Goal: Leave review/rating: Leave review/rating

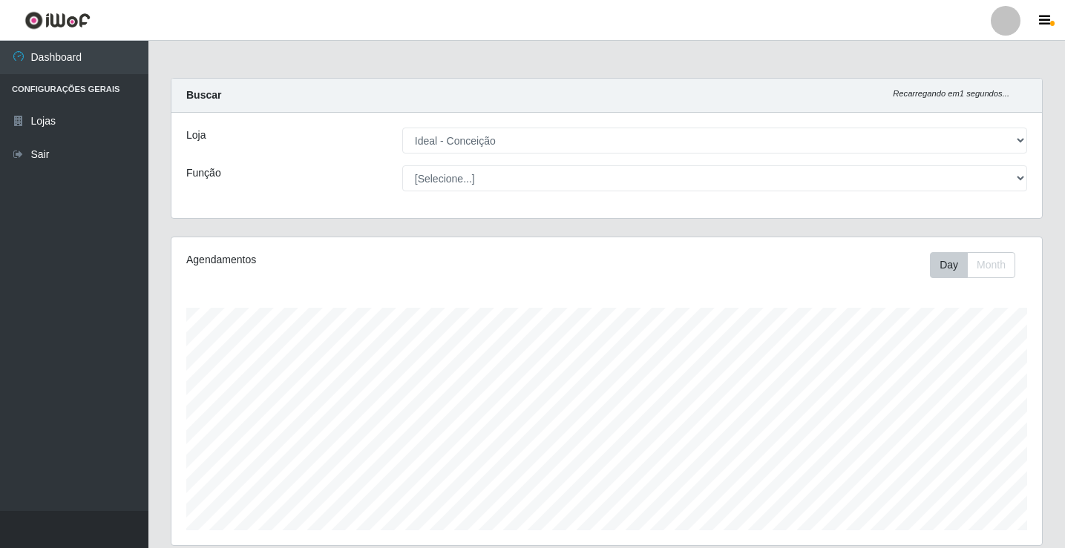
select select "231"
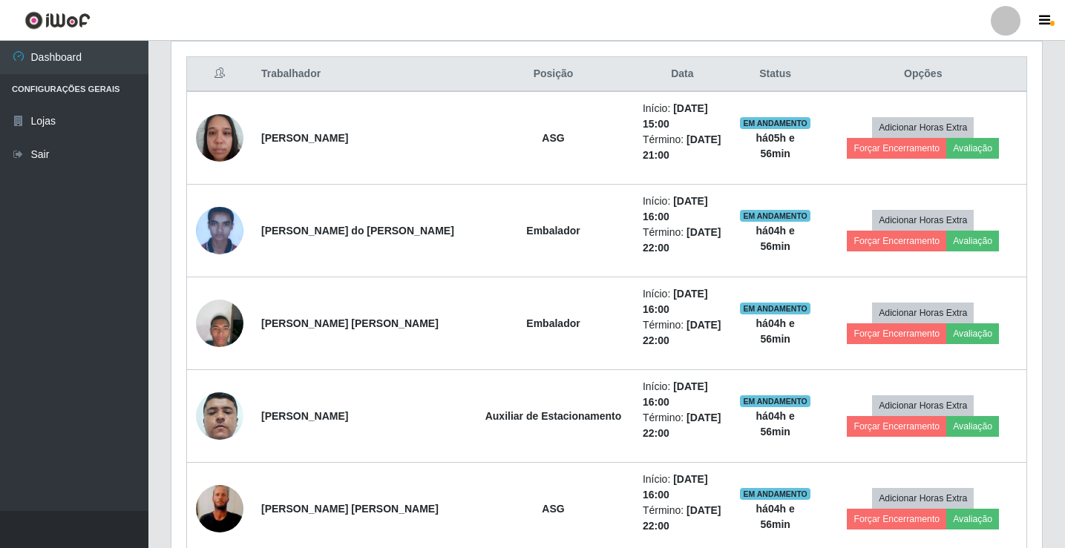
scroll to position [308, 870]
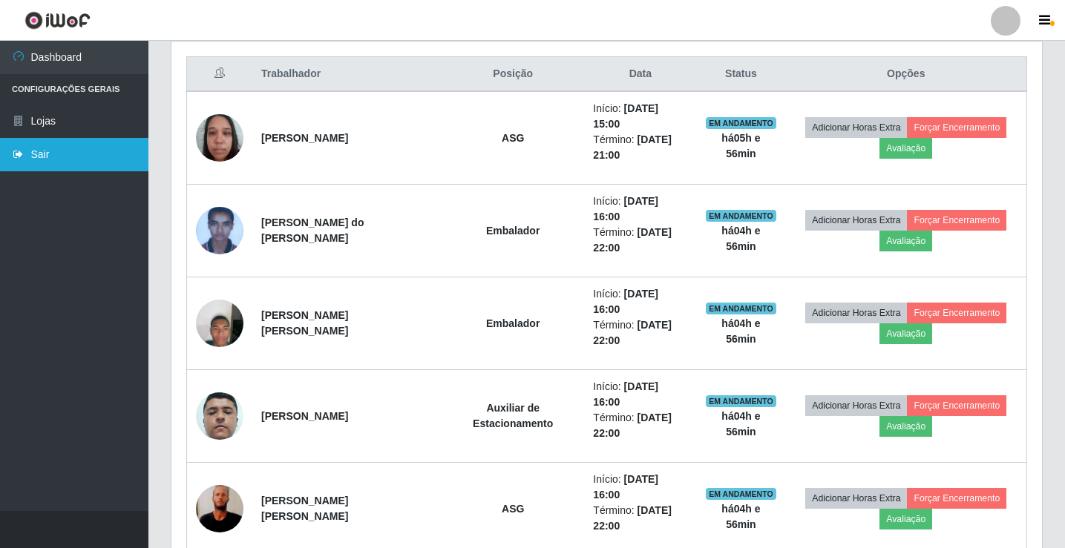
click at [49, 146] on link "Sair" at bounding box center [74, 154] width 148 height 33
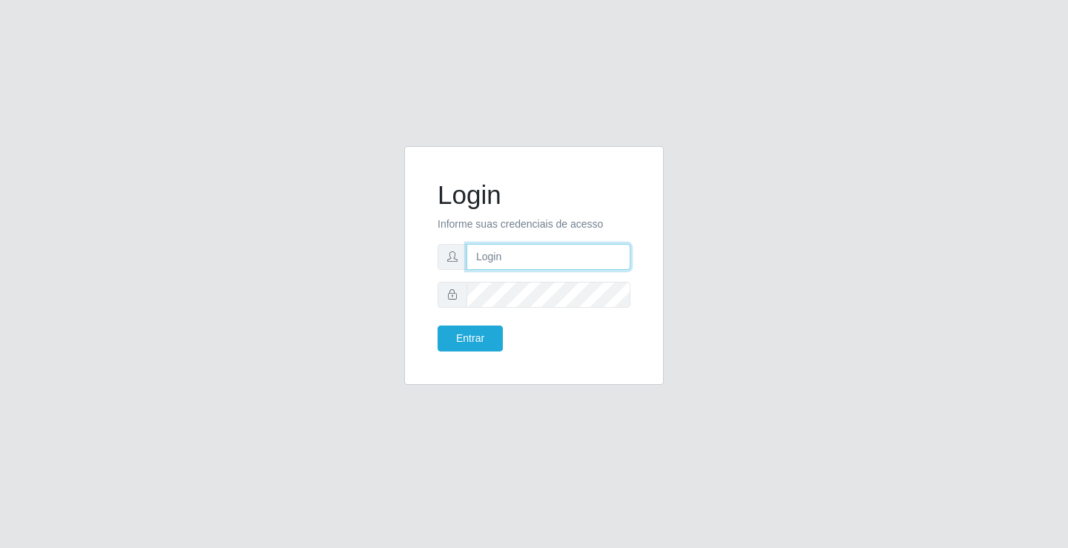
click at [556, 261] on input "text" at bounding box center [549, 257] width 164 height 26
type input "giovanny@ideal"
click at [536, 261] on input "giovanny@ideal" at bounding box center [549, 257] width 164 height 26
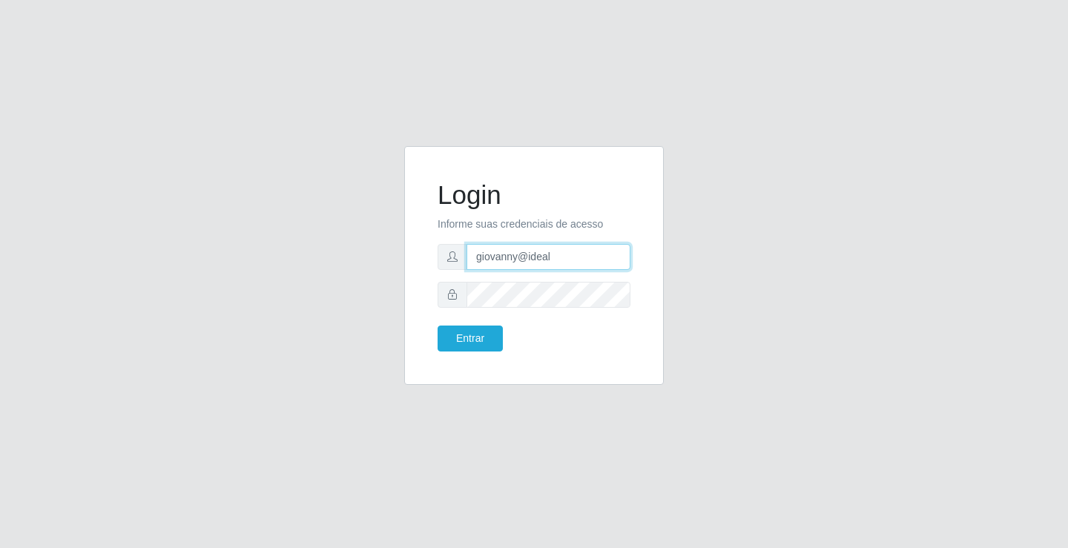
click at [536, 261] on input "giovanny@ideal" at bounding box center [549, 257] width 164 height 26
click at [484, 349] on button "Entrar" at bounding box center [470, 339] width 65 height 26
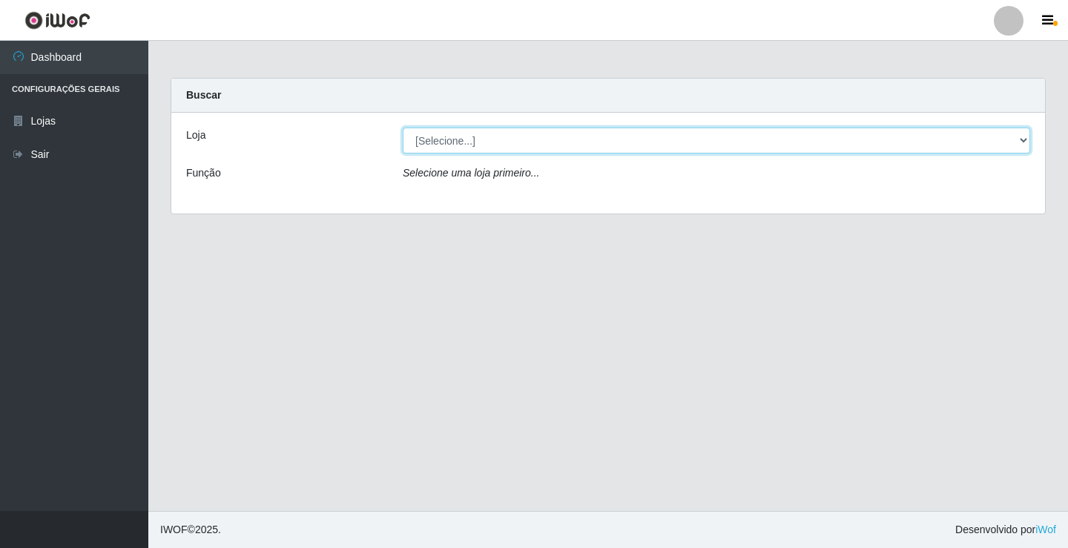
drag, startPoint x: 805, startPoint y: 139, endPoint x: 798, endPoint y: 149, distance: 12.3
click at [805, 139] on select "[Selecione...] Ideal - Conceição" at bounding box center [717, 141] width 628 height 26
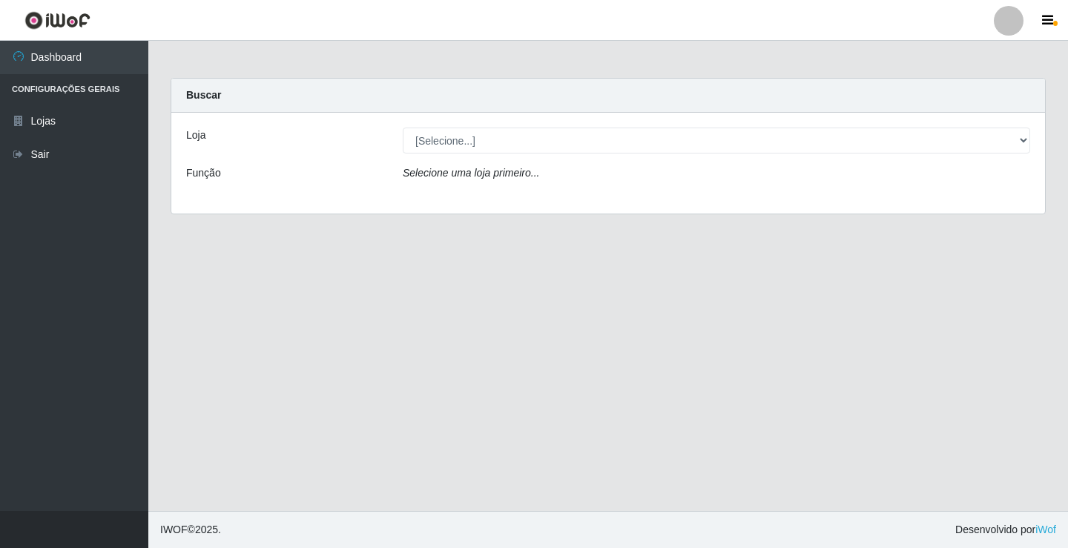
click at [749, 196] on div "Loja [Selecione...] Ideal - Conceição Função Selecione [PERSON_NAME] primeiro..." at bounding box center [608, 163] width 874 height 101
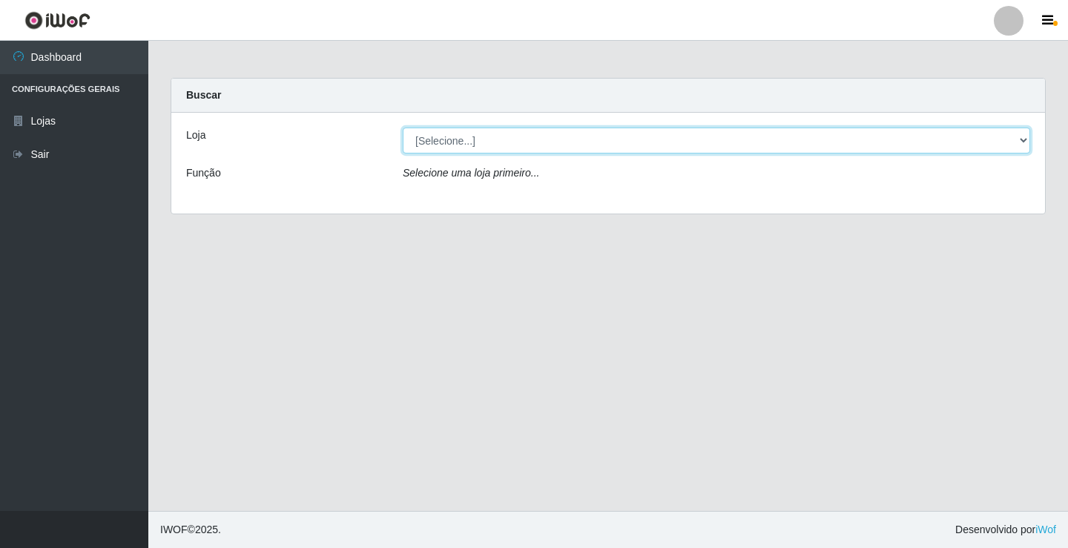
click at [871, 137] on select "[Selecione...] Ideal - Conceição" at bounding box center [717, 141] width 628 height 26
select select "231"
click at [403, 128] on select "[Selecione...] Ideal - Conceição" at bounding box center [717, 141] width 628 height 26
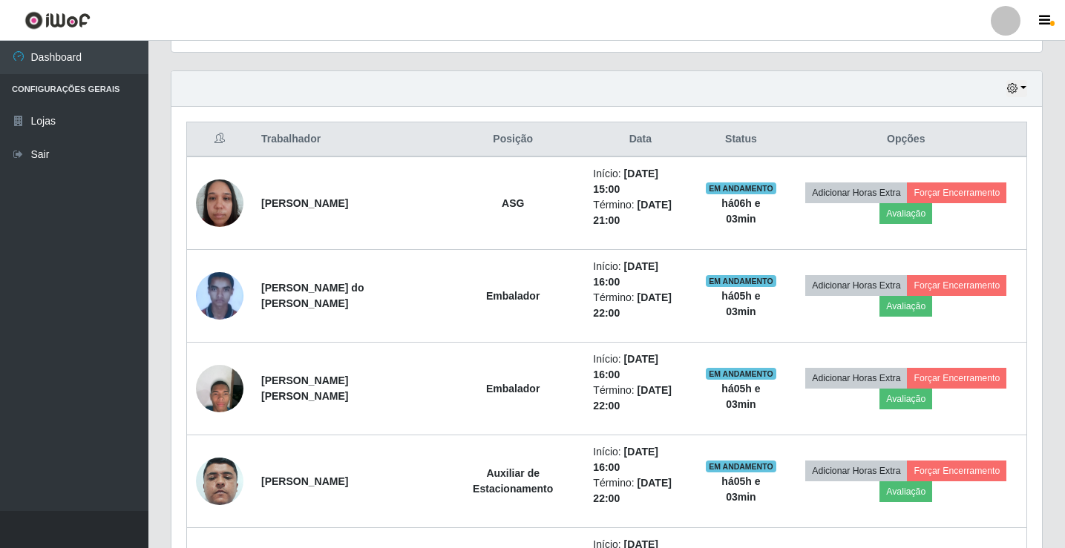
scroll to position [519, 0]
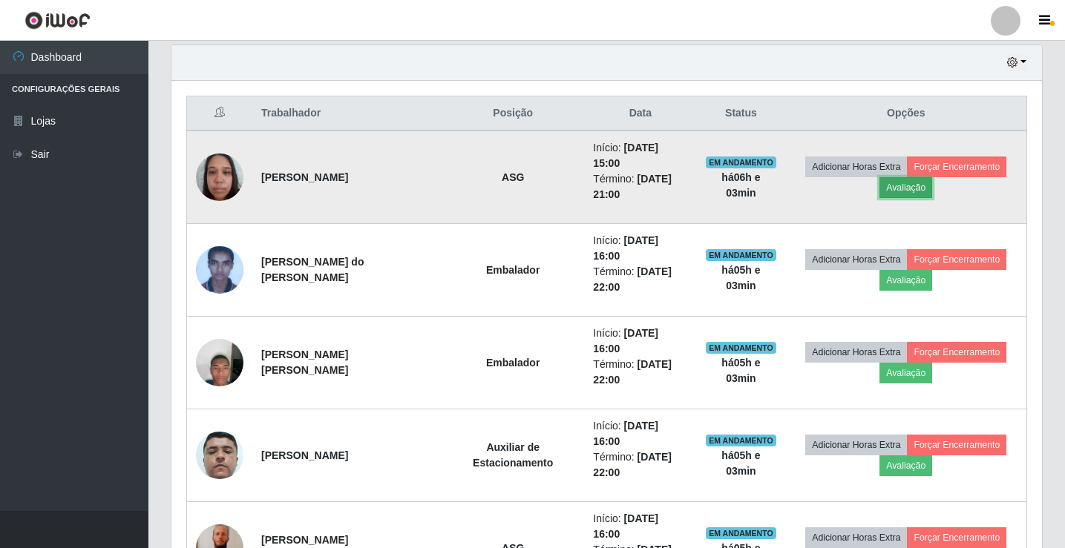
click at [911, 181] on button "Avaliação" at bounding box center [905, 187] width 53 height 21
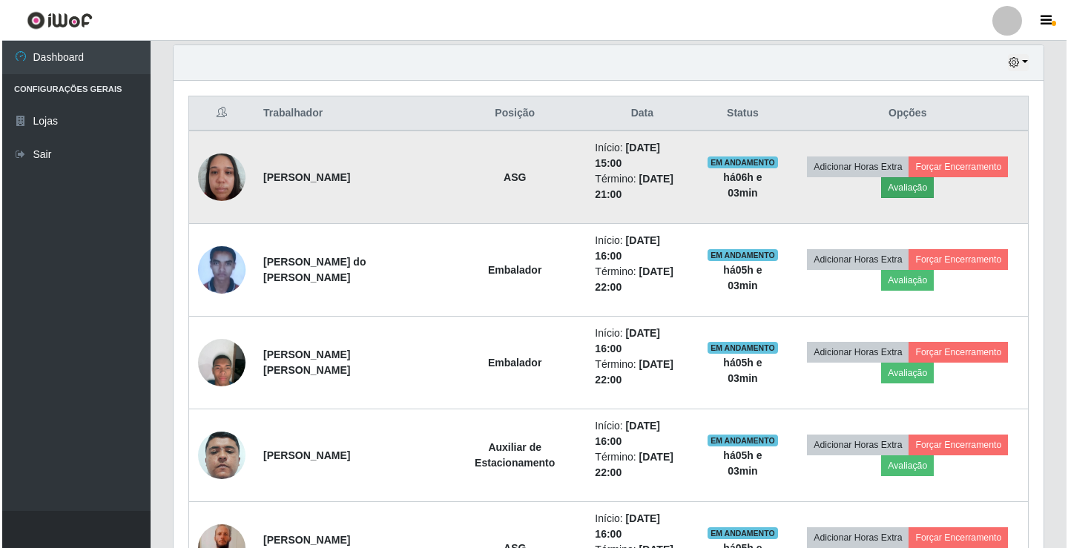
scroll to position [308, 863]
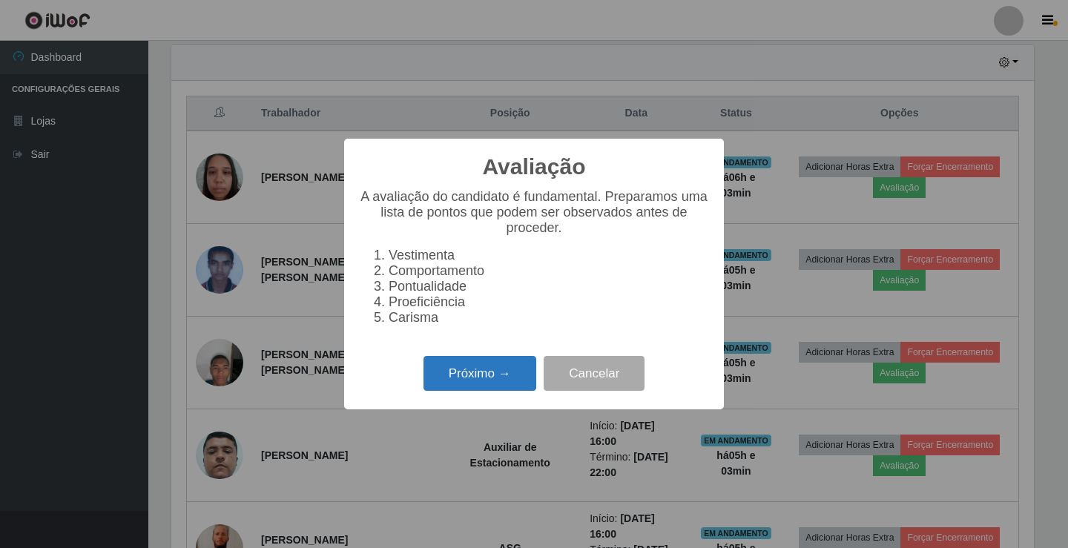
click at [460, 375] on button "Próximo →" at bounding box center [480, 373] width 113 height 35
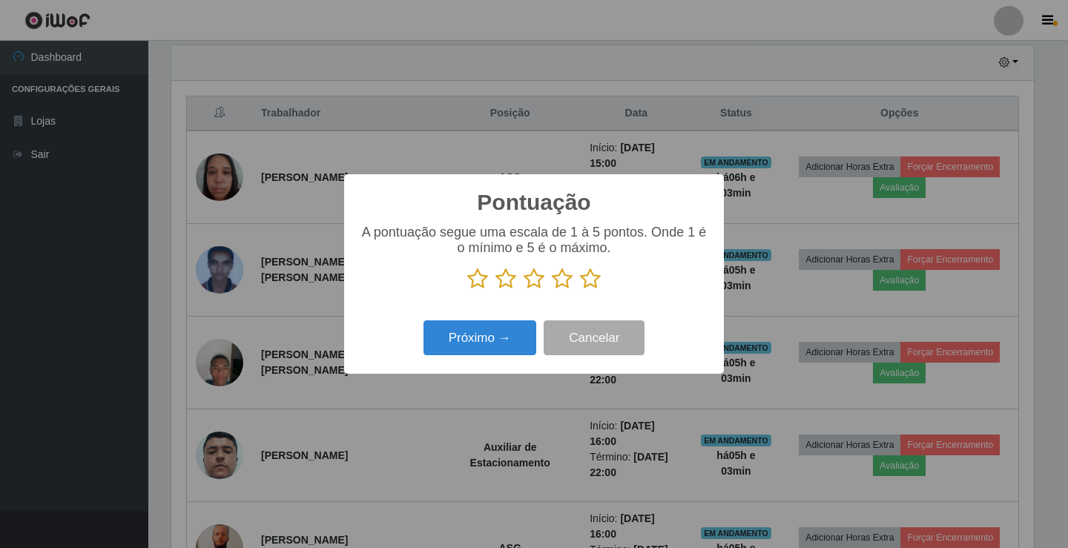
click at [589, 285] on icon at bounding box center [590, 279] width 21 height 22
click at [580, 290] on input "radio" at bounding box center [580, 290] width 0 height 0
click at [513, 341] on button "Próximo →" at bounding box center [480, 337] width 113 height 35
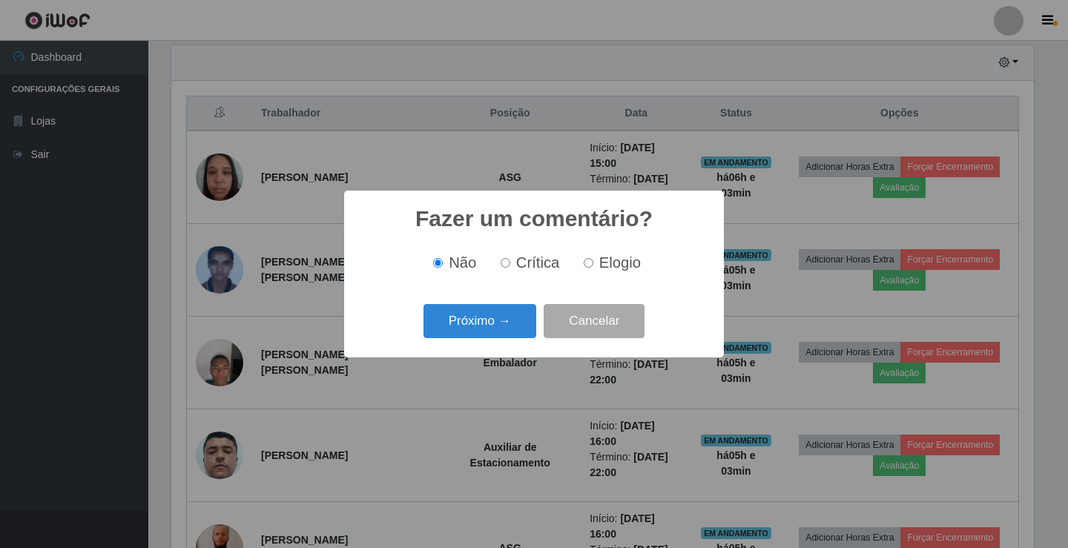
click at [605, 263] on span "Elogio" at bounding box center [620, 262] width 42 height 16
click at [593, 263] on input "Elogio" at bounding box center [589, 263] width 10 height 10
radio input "true"
click at [493, 320] on button "Próximo →" at bounding box center [480, 321] width 113 height 35
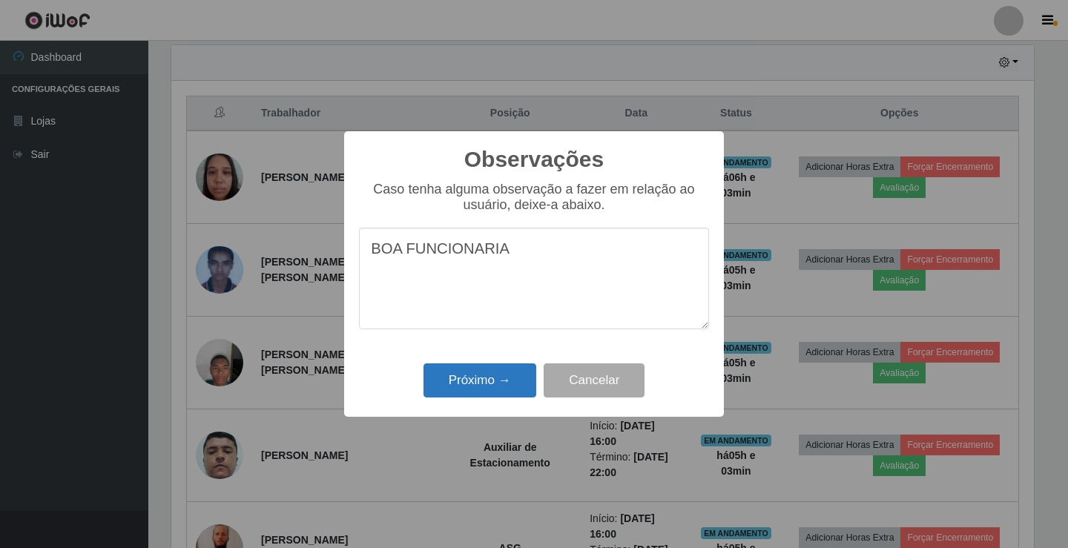
type textarea "BOA FUNCIONARIA"
click at [489, 376] on button "Próximo →" at bounding box center [480, 381] width 113 height 35
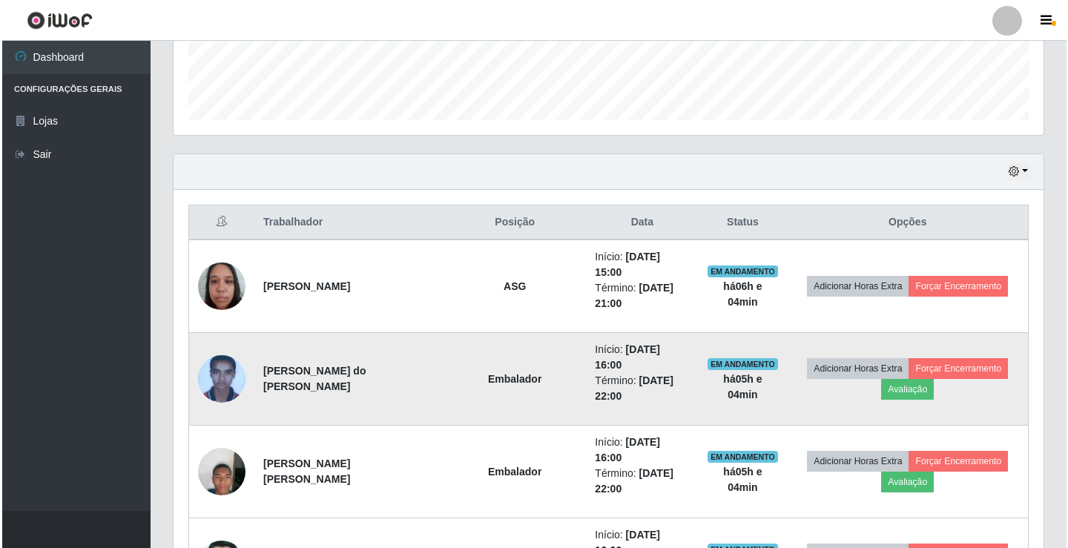
scroll to position [445, 0]
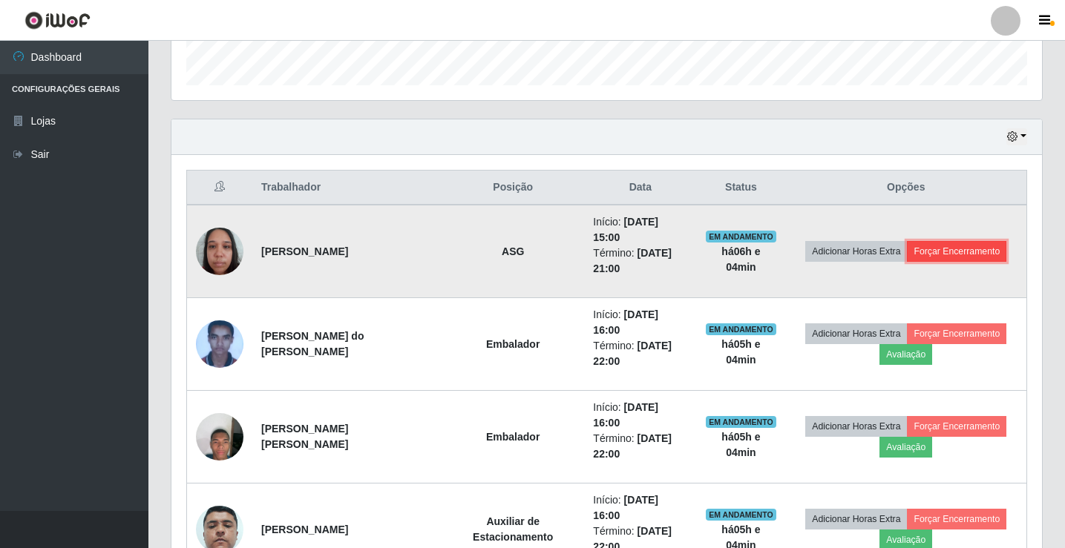
click at [967, 246] on button "Forçar Encerramento" at bounding box center [956, 251] width 99 height 21
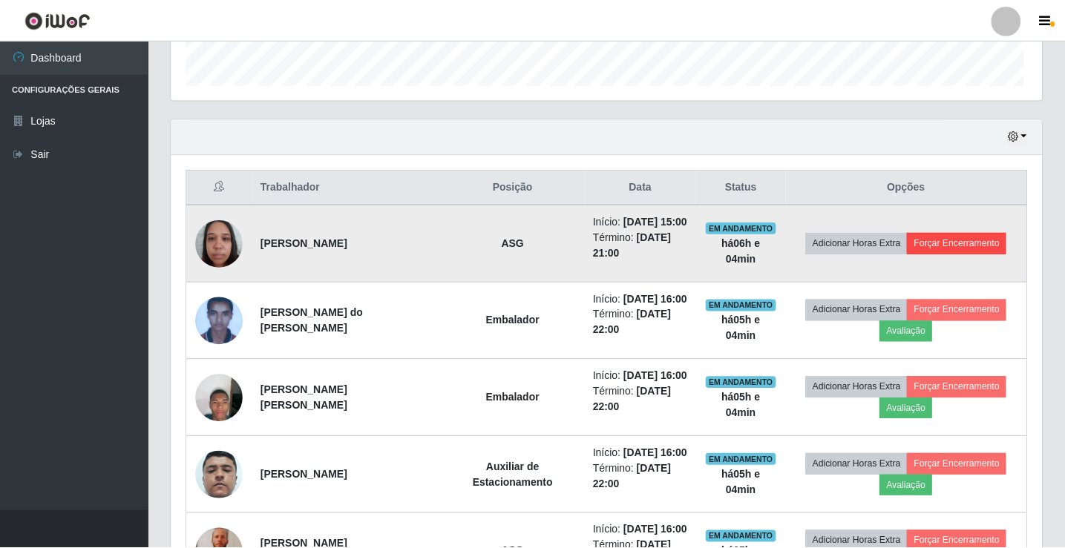
scroll to position [308, 863]
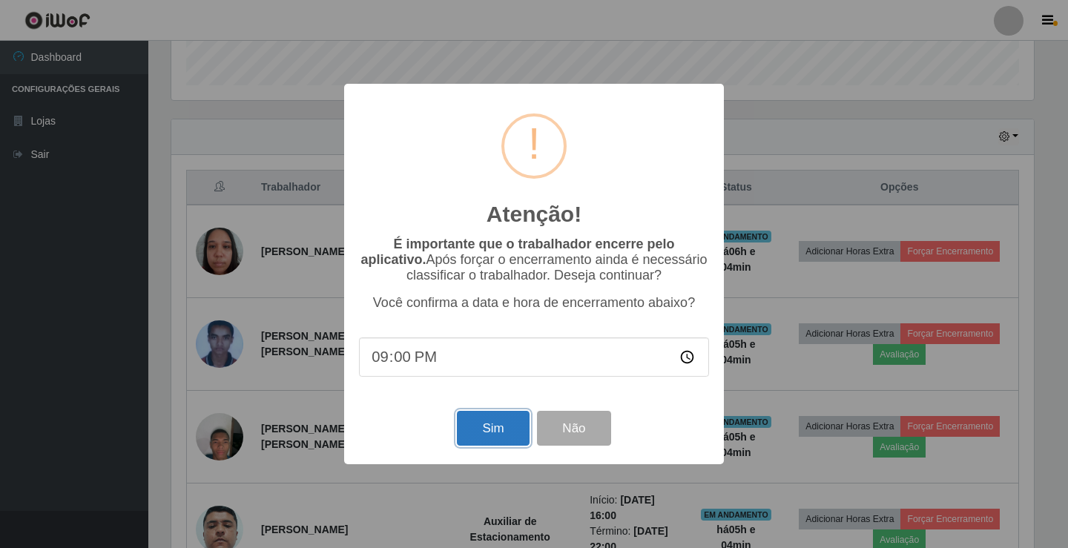
click at [499, 435] on button "Sim" at bounding box center [493, 428] width 72 height 35
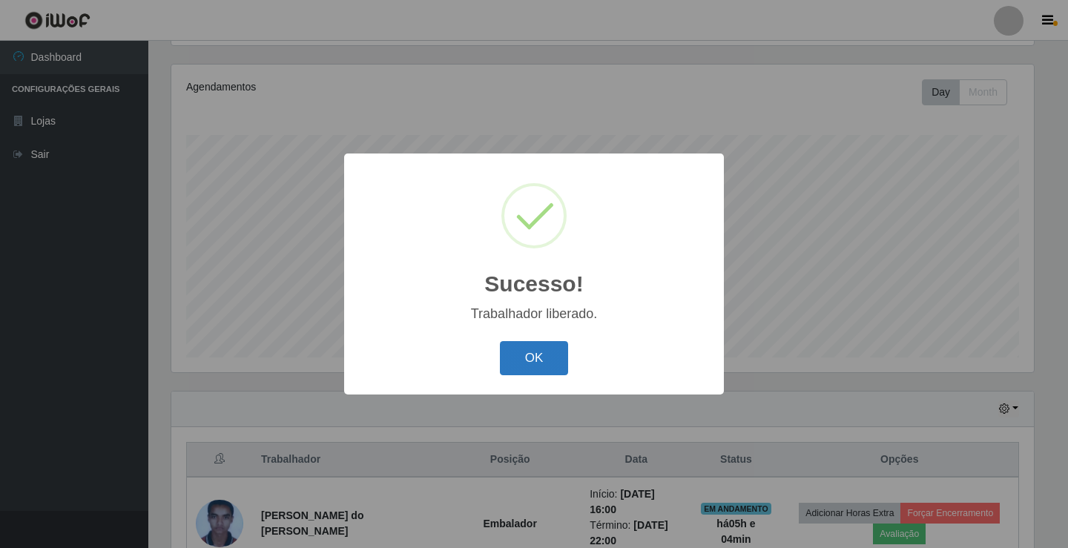
click at [540, 360] on button "OK" at bounding box center [534, 358] width 69 height 35
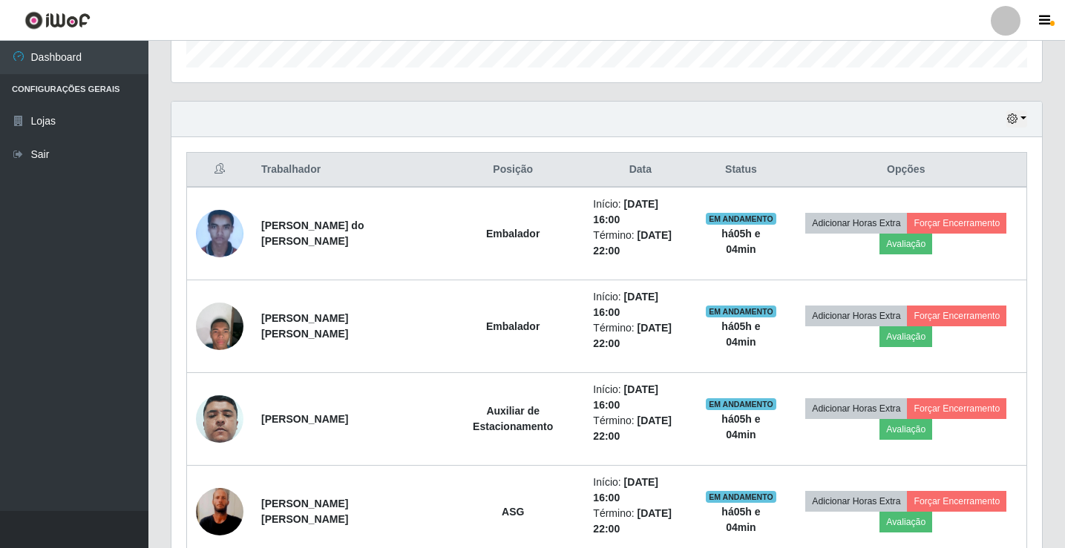
scroll to position [470, 0]
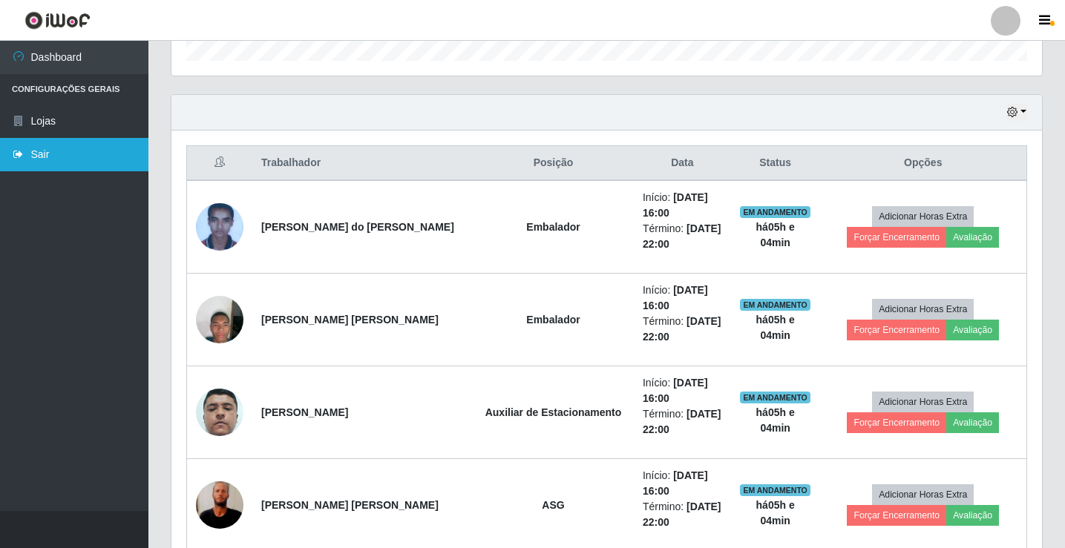
click at [55, 153] on link "Sair" at bounding box center [74, 154] width 148 height 33
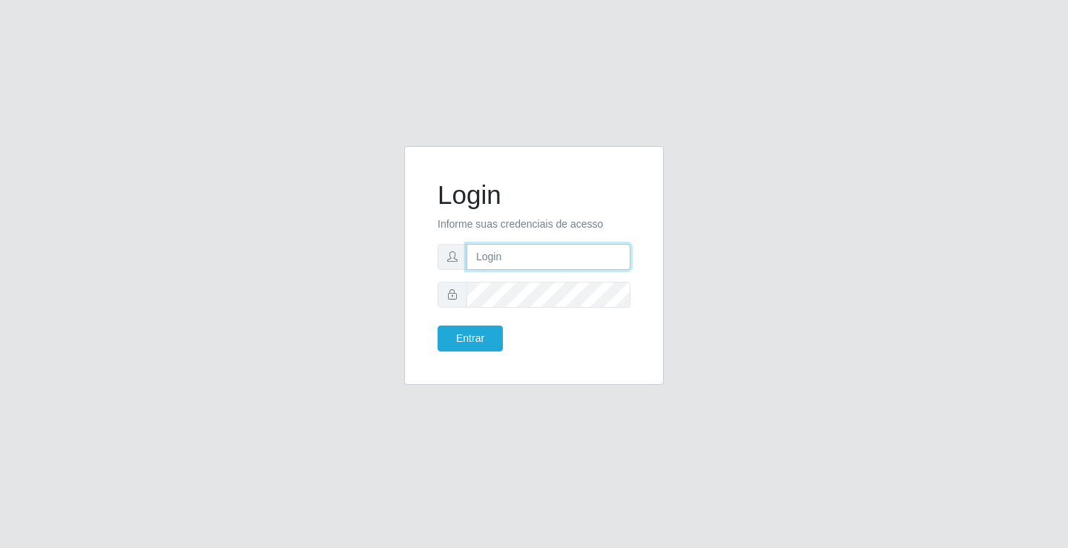
click at [553, 259] on input "text" at bounding box center [549, 257] width 164 height 26
type input "giovanny@ideal"
click at [540, 254] on input "giovanny@ideal" at bounding box center [549, 257] width 164 height 26
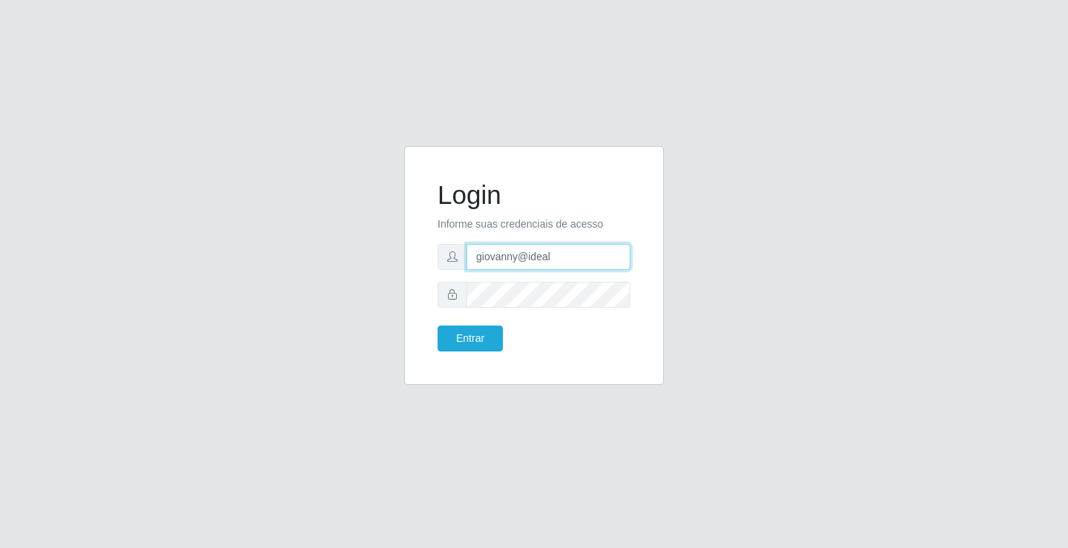
click at [540, 254] on input "giovanny@ideal" at bounding box center [549, 257] width 164 height 26
click at [461, 340] on button "Entrar" at bounding box center [470, 339] width 65 height 26
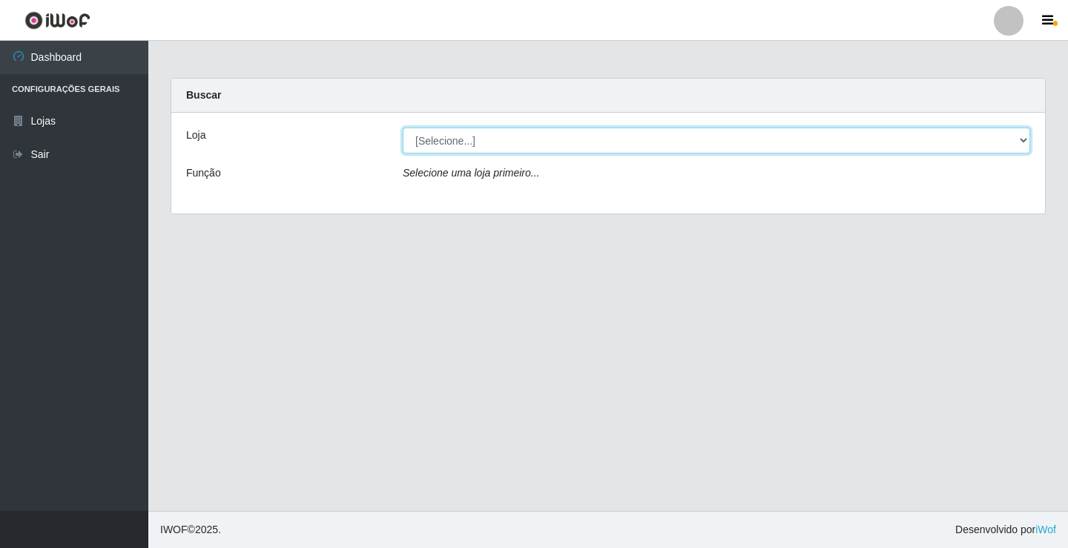
click at [631, 150] on select "[Selecione...] Ideal - Conceição" at bounding box center [717, 141] width 628 height 26
select select "231"
click at [403, 128] on select "[Selecione...] Ideal - Conceição" at bounding box center [717, 141] width 628 height 26
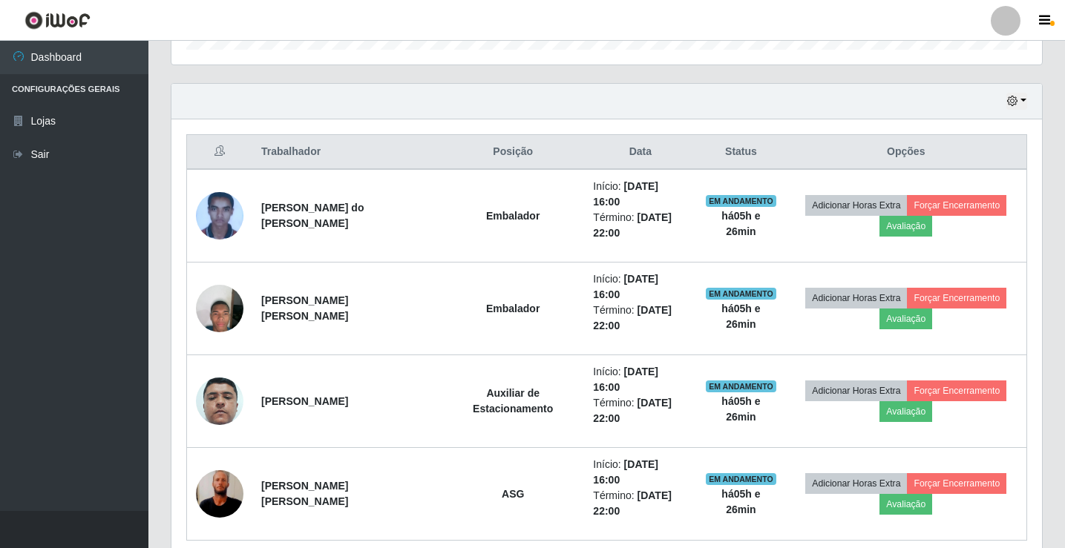
scroll to position [481, 0]
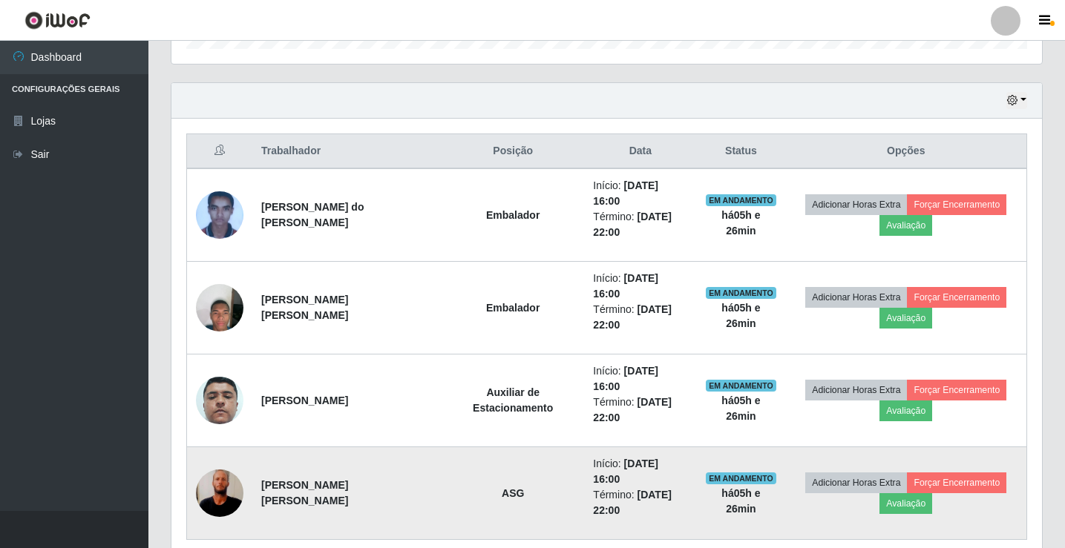
click at [226, 447] on img at bounding box center [219, 493] width 47 height 105
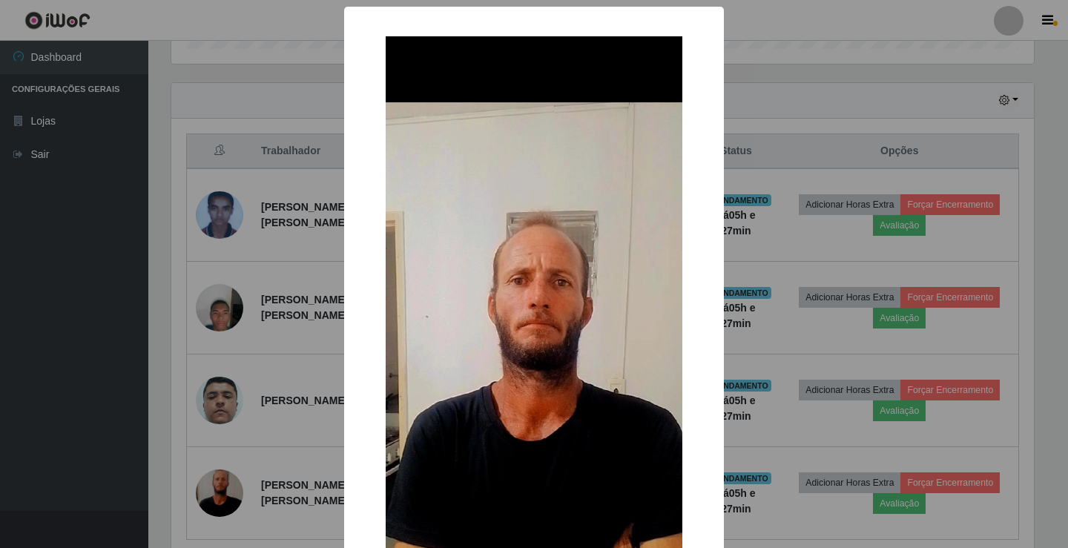
click at [819, 519] on div "× OK Cancel" at bounding box center [534, 274] width 1068 height 548
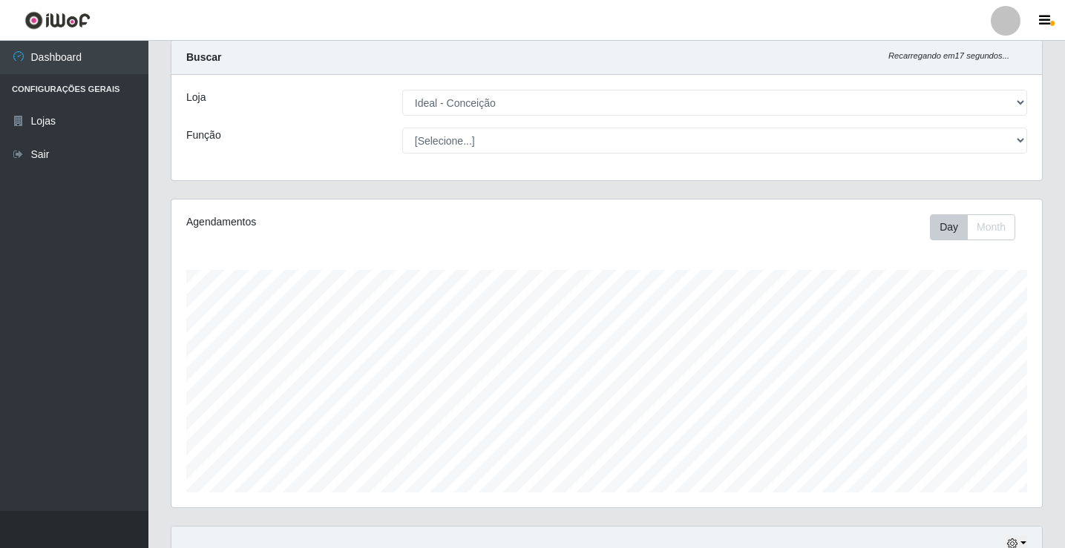
scroll to position [0, 0]
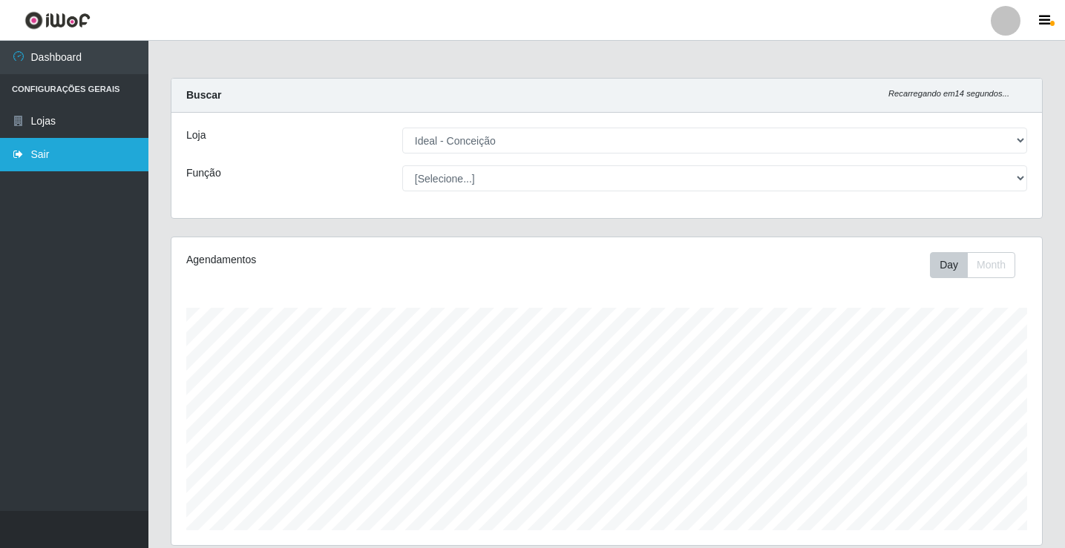
click at [56, 160] on link "Sair" at bounding box center [74, 154] width 148 height 33
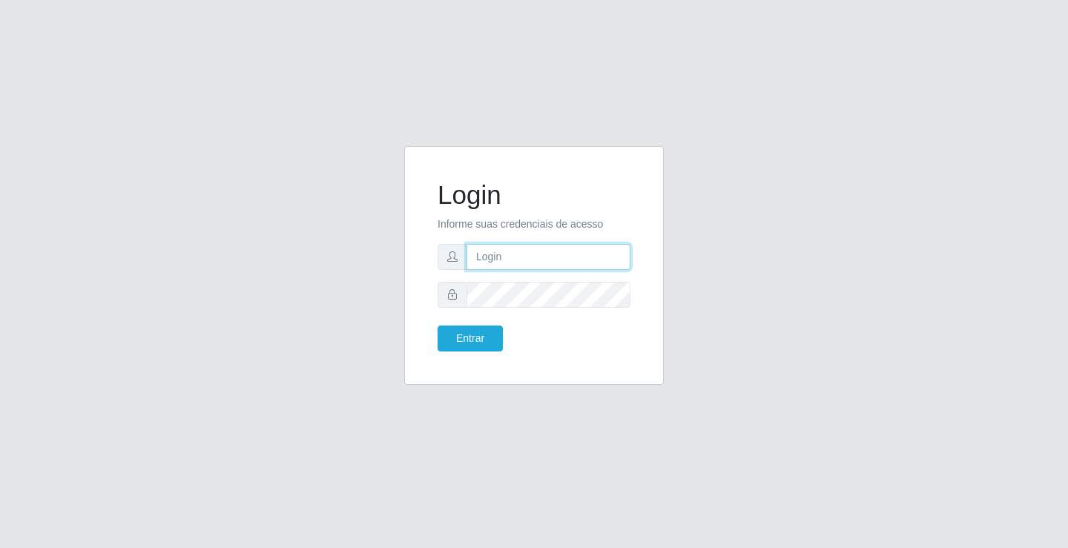
click at [504, 257] on input "text" at bounding box center [549, 257] width 164 height 26
type input "giovanny@ideal"
click at [531, 260] on input "giovanny@ideal" at bounding box center [549, 257] width 164 height 26
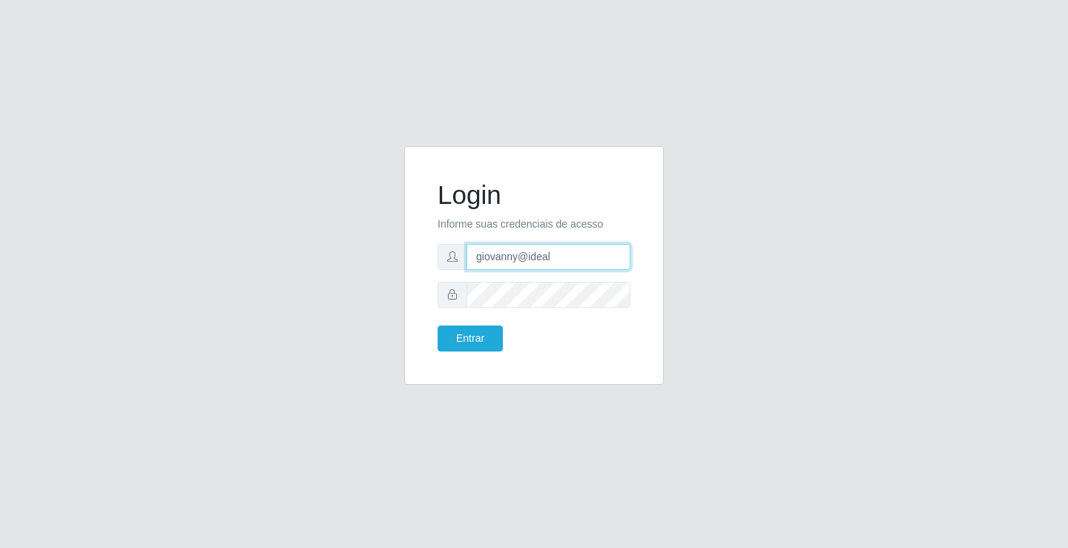
click at [533, 257] on input "giovanny@ideal" at bounding box center [549, 257] width 164 height 26
click at [464, 339] on button "Entrar" at bounding box center [470, 339] width 65 height 26
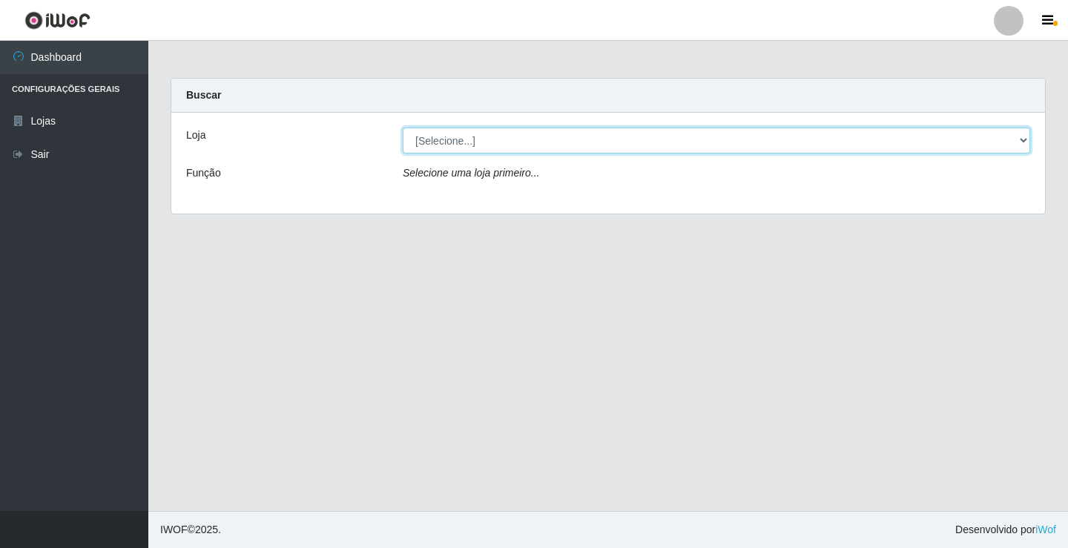
click at [629, 141] on select "[Selecione...] Ideal - Conceição" at bounding box center [717, 141] width 628 height 26
select select "231"
click at [403, 128] on select "[Selecione...] Ideal - Conceição" at bounding box center [717, 141] width 628 height 26
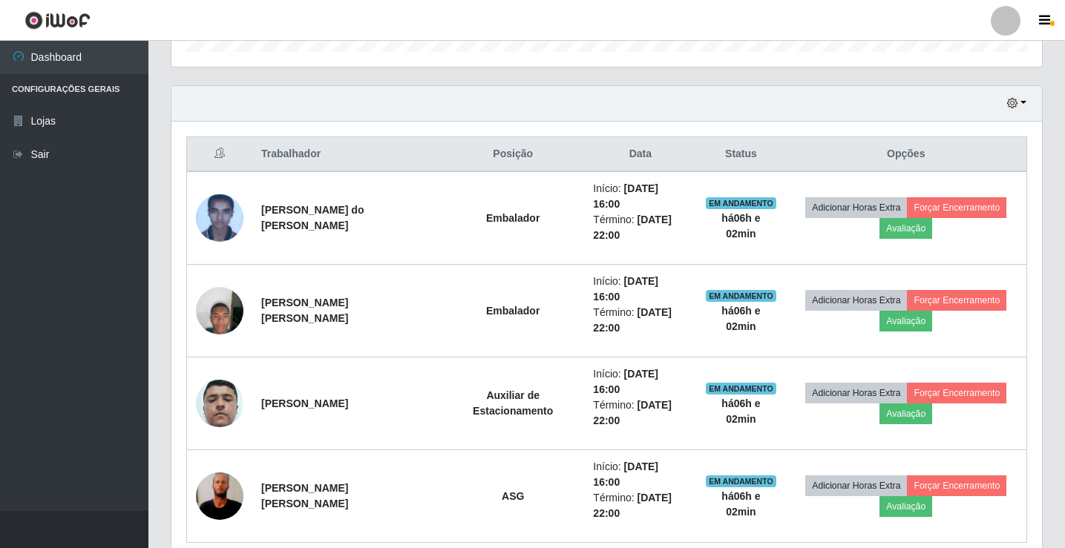
scroll to position [481, 0]
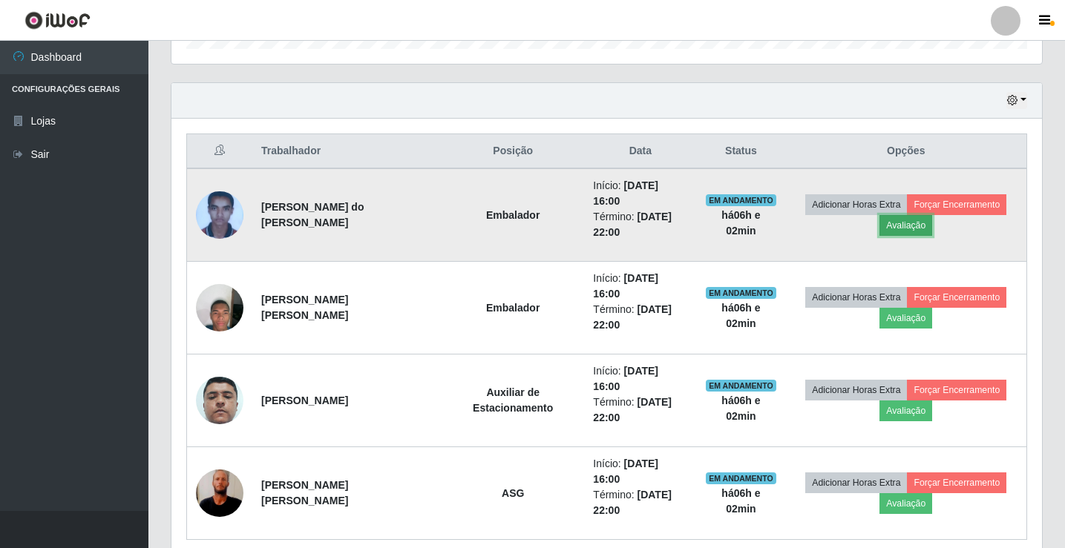
click at [887, 216] on button "Avaliação" at bounding box center [905, 225] width 53 height 21
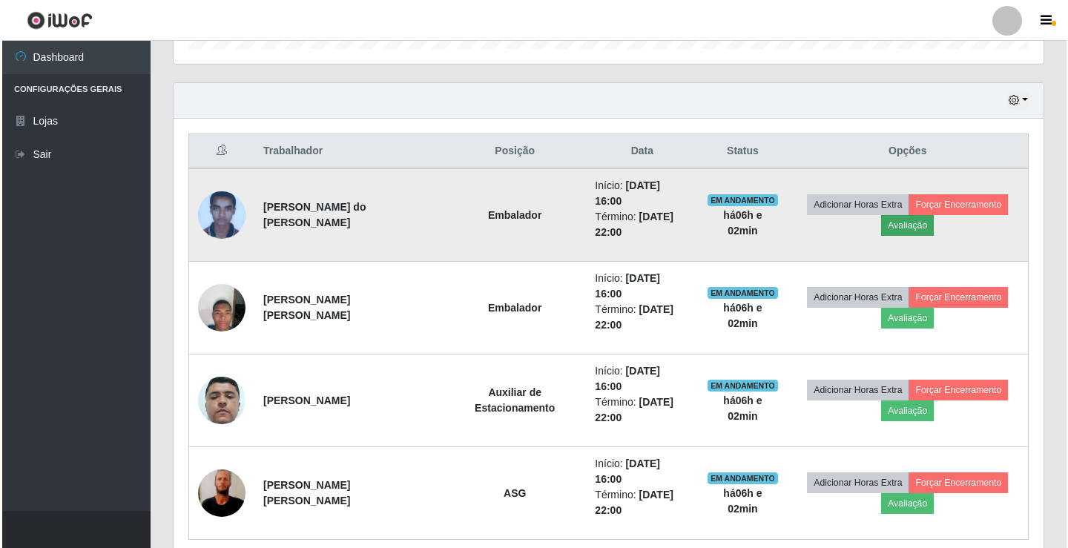
scroll to position [308, 863]
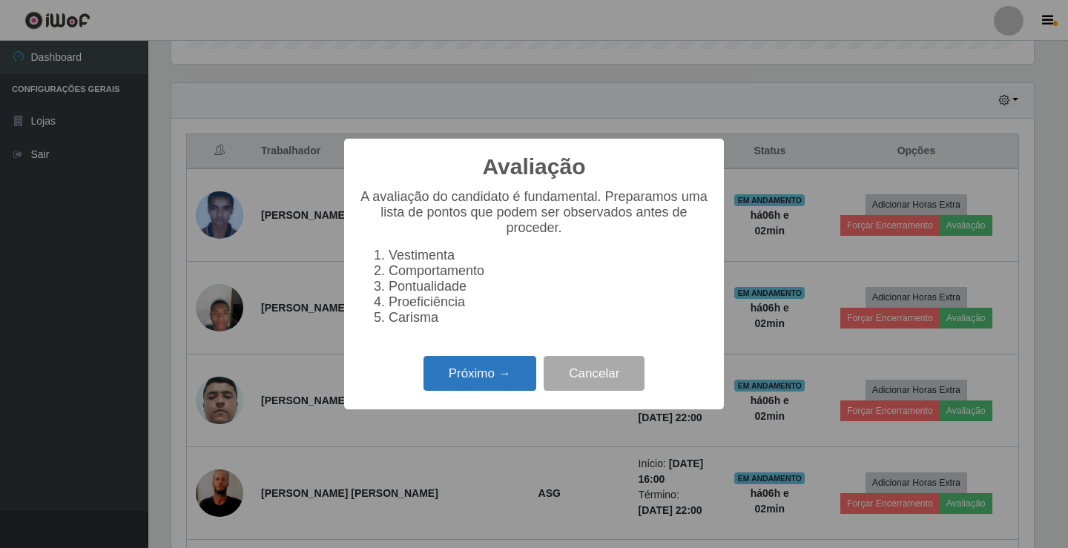
click at [507, 391] on button "Próximo →" at bounding box center [480, 373] width 113 height 35
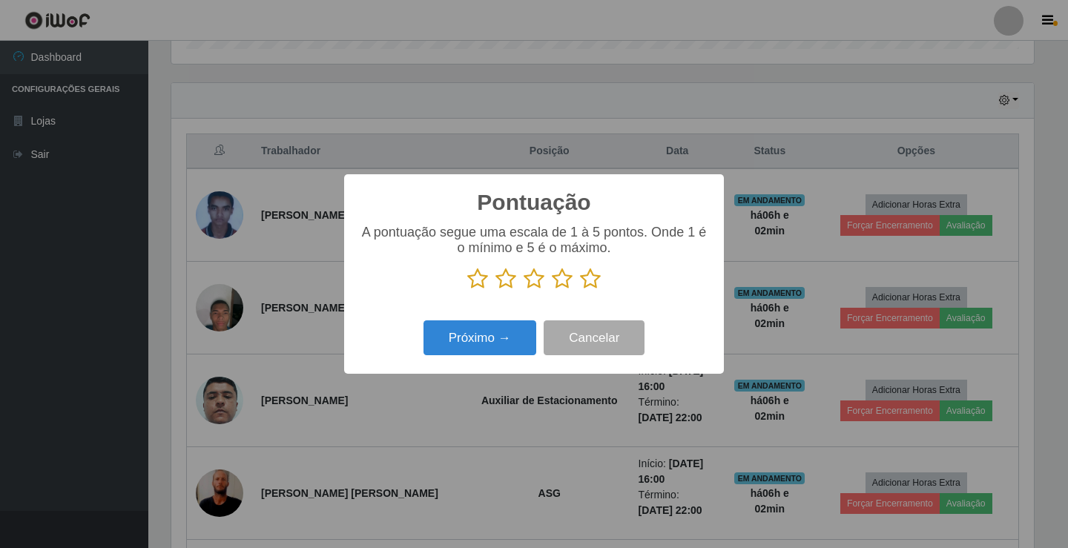
click at [587, 283] on icon at bounding box center [590, 279] width 21 height 22
click at [580, 290] on input "radio" at bounding box center [580, 290] width 0 height 0
click at [500, 344] on button "Próximo →" at bounding box center [480, 337] width 113 height 35
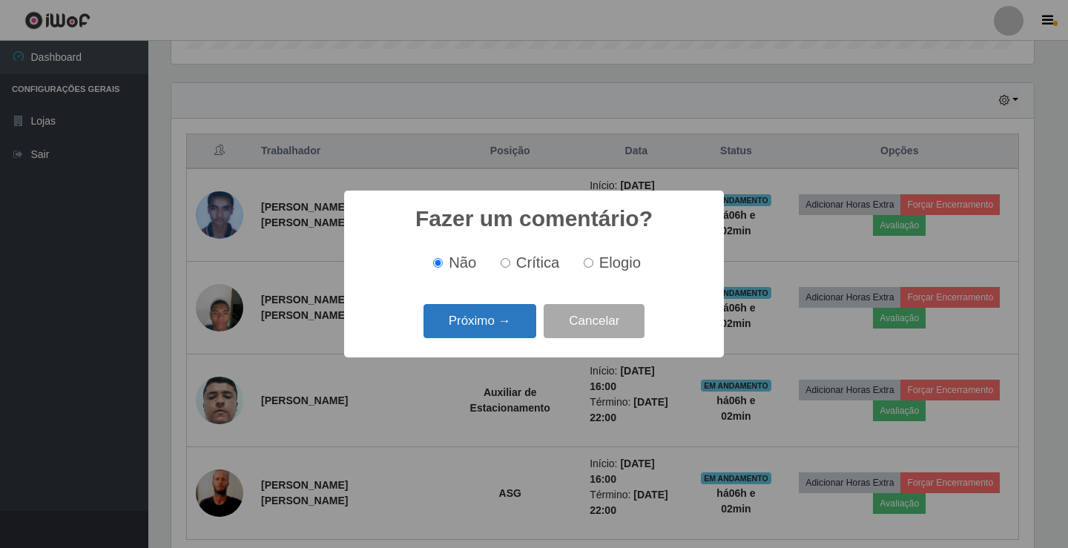
click at [490, 323] on button "Próximo →" at bounding box center [480, 321] width 113 height 35
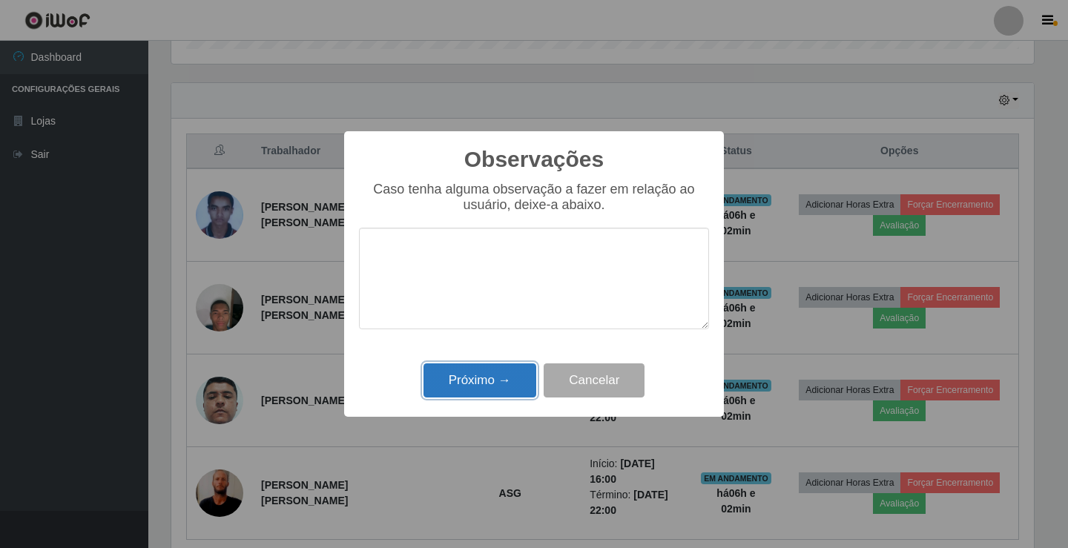
click at [477, 384] on button "Próximo →" at bounding box center [480, 381] width 113 height 35
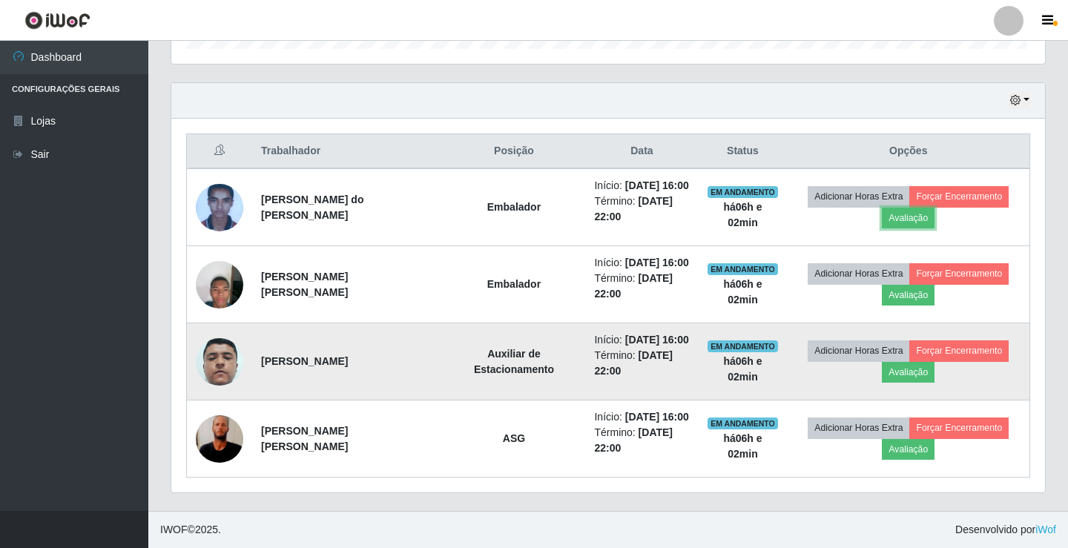
scroll to position [308, 870]
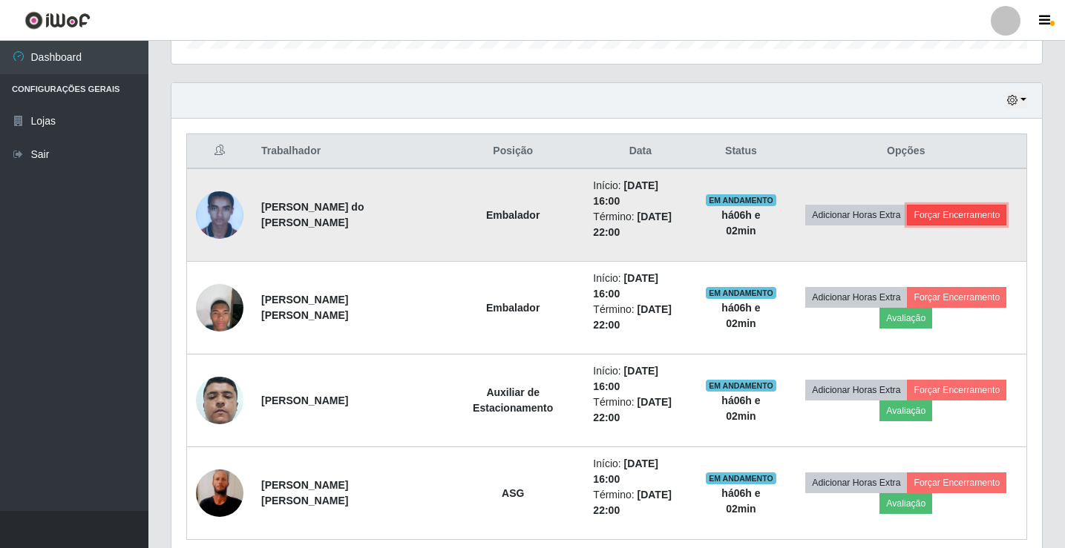
click at [976, 211] on button "Forçar Encerramento" at bounding box center [956, 215] width 99 height 21
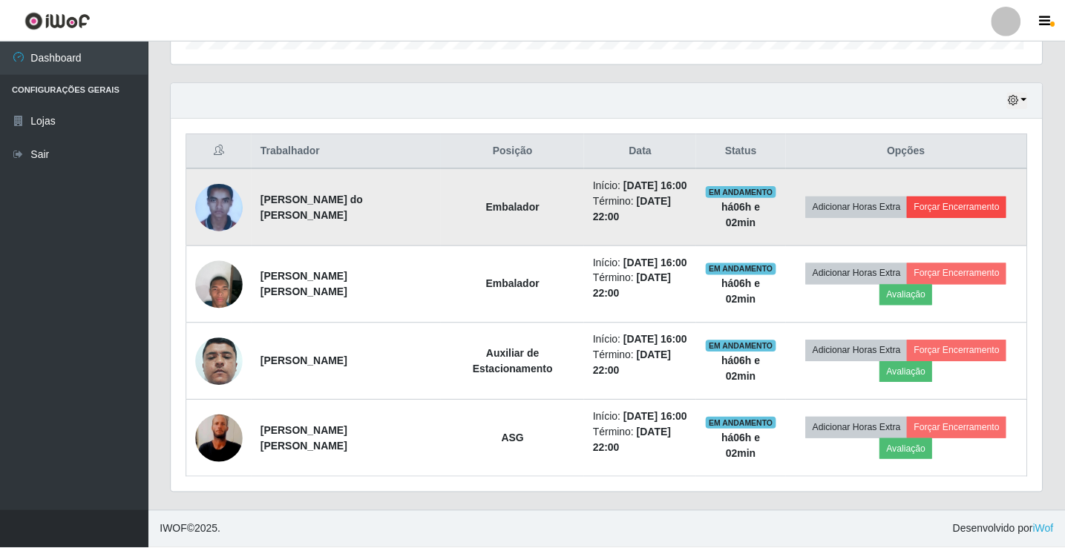
scroll to position [308, 863]
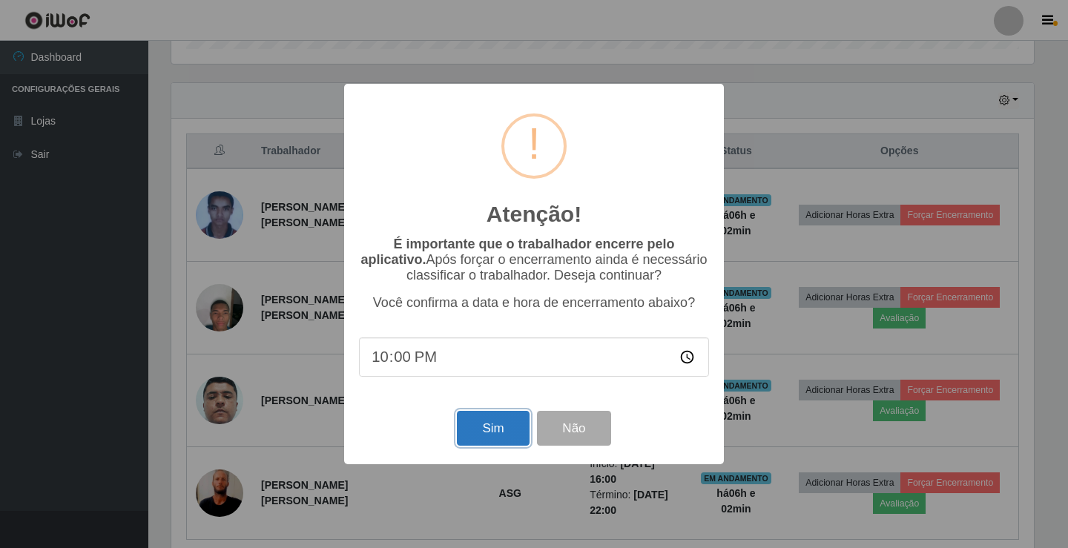
click at [490, 427] on button "Sim" at bounding box center [493, 428] width 72 height 35
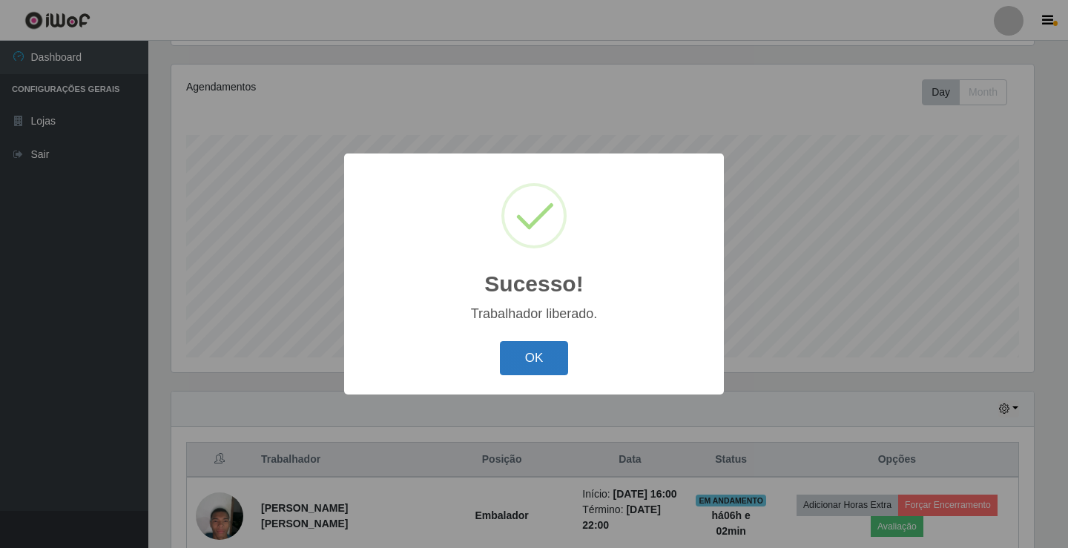
click at [529, 358] on button "OK" at bounding box center [534, 358] width 69 height 35
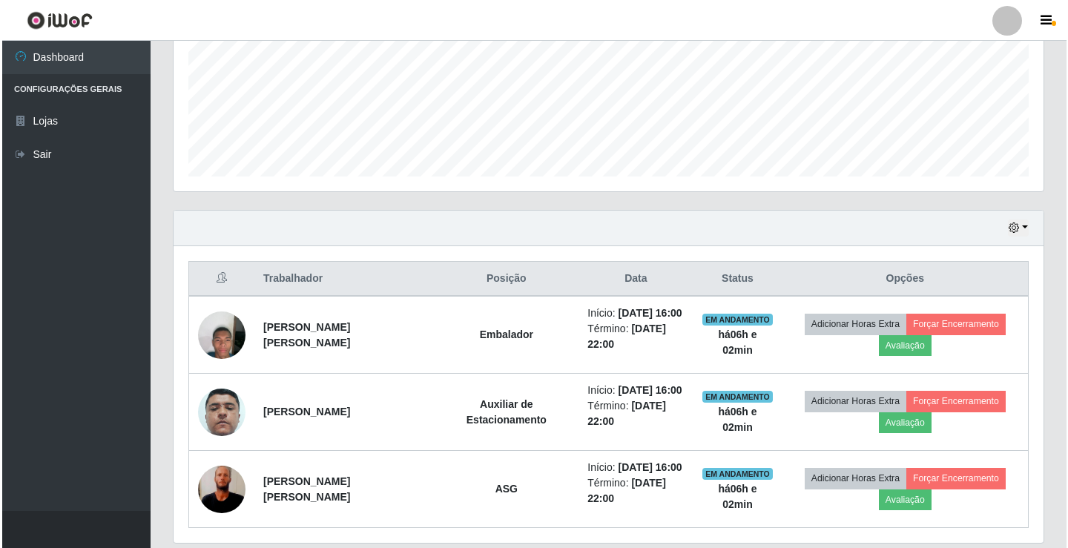
scroll to position [395, 0]
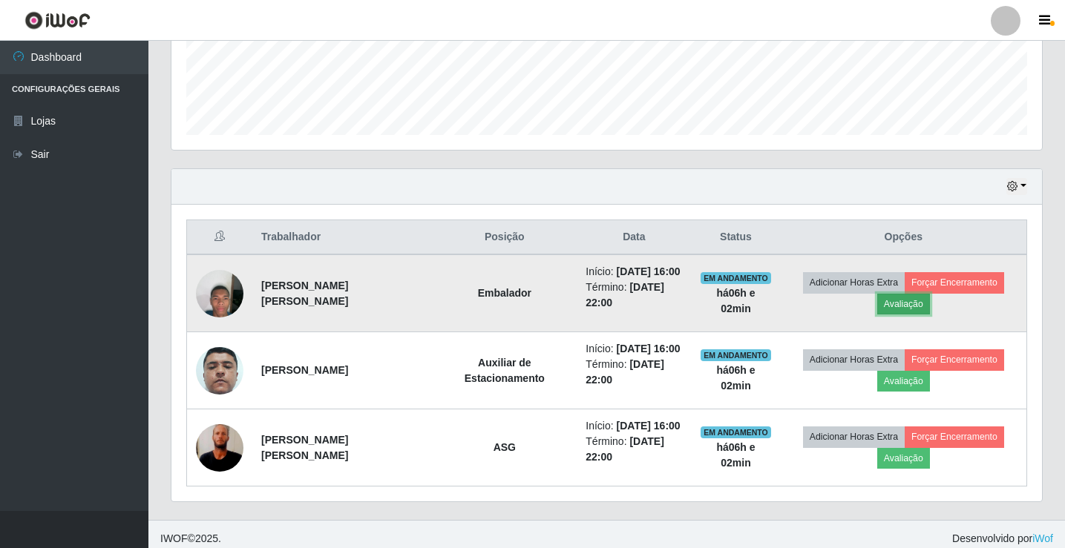
click at [914, 302] on button "Avaliação" at bounding box center [903, 304] width 53 height 21
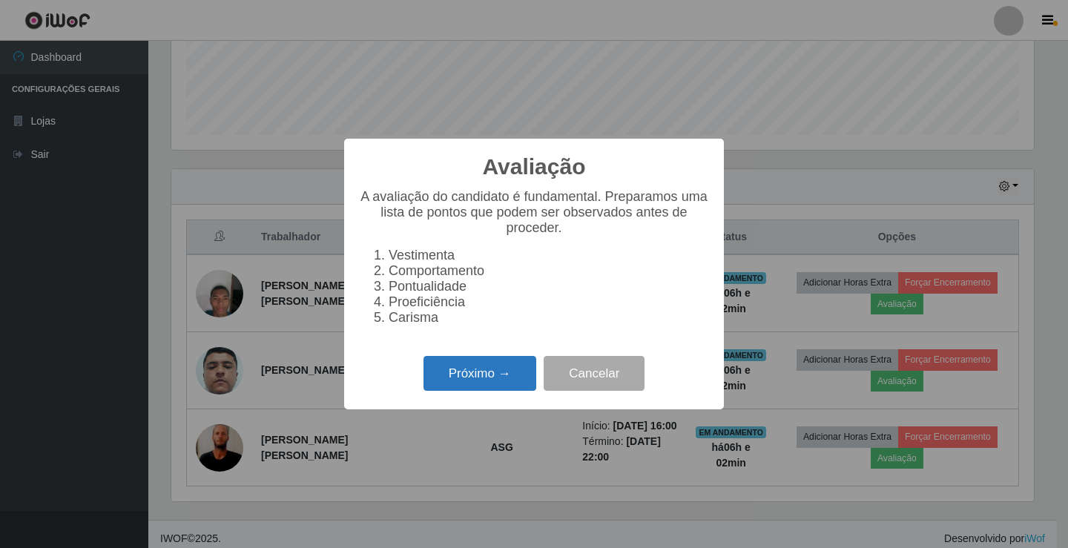
click at [484, 380] on button "Próximo →" at bounding box center [480, 373] width 113 height 35
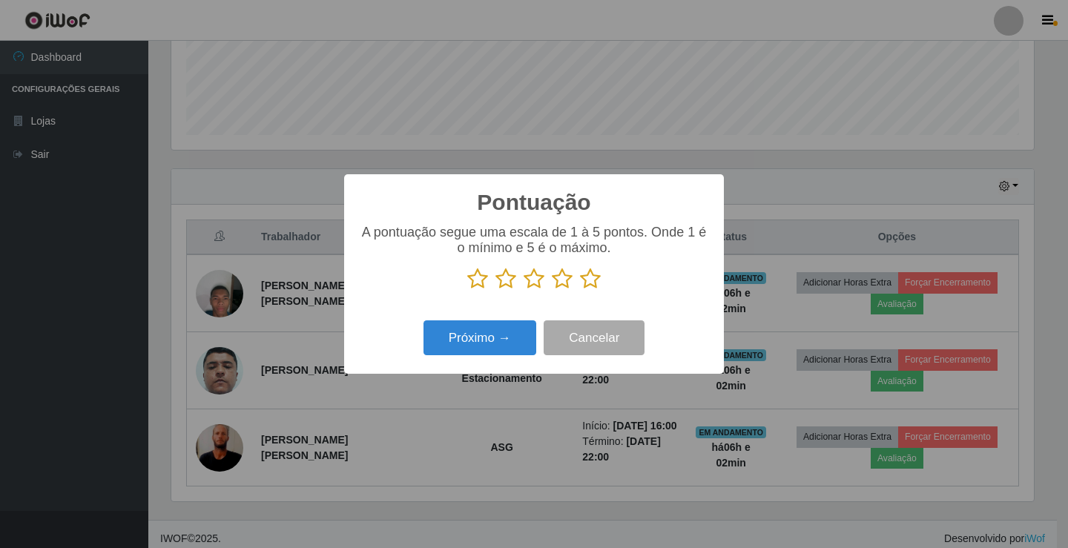
click at [593, 277] on icon at bounding box center [590, 279] width 21 height 22
click at [580, 290] on input "radio" at bounding box center [580, 290] width 0 height 0
click at [514, 347] on button "Próximo →" at bounding box center [480, 337] width 113 height 35
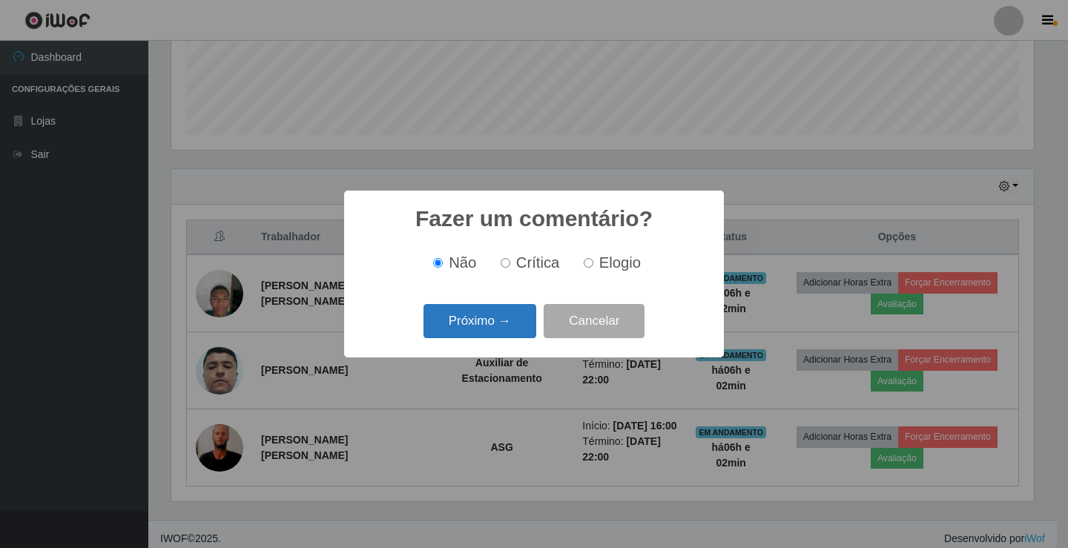
click at [513, 329] on button "Próximo →" at bounding box center [480, 321] width 113 height 35
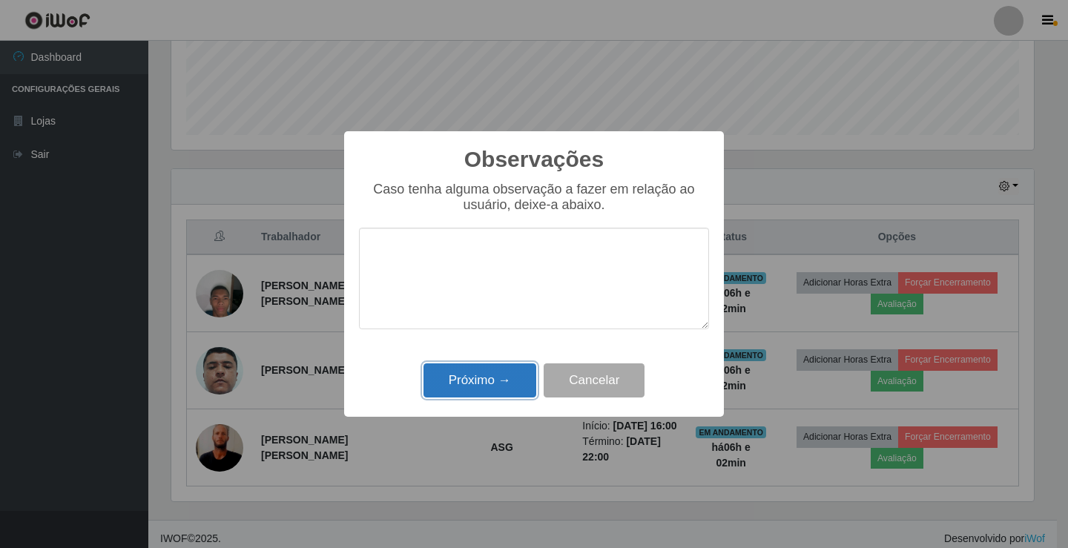
click at [513, 370] on button "Próximo →" at bounding box center [480, 381] width 113 height 35
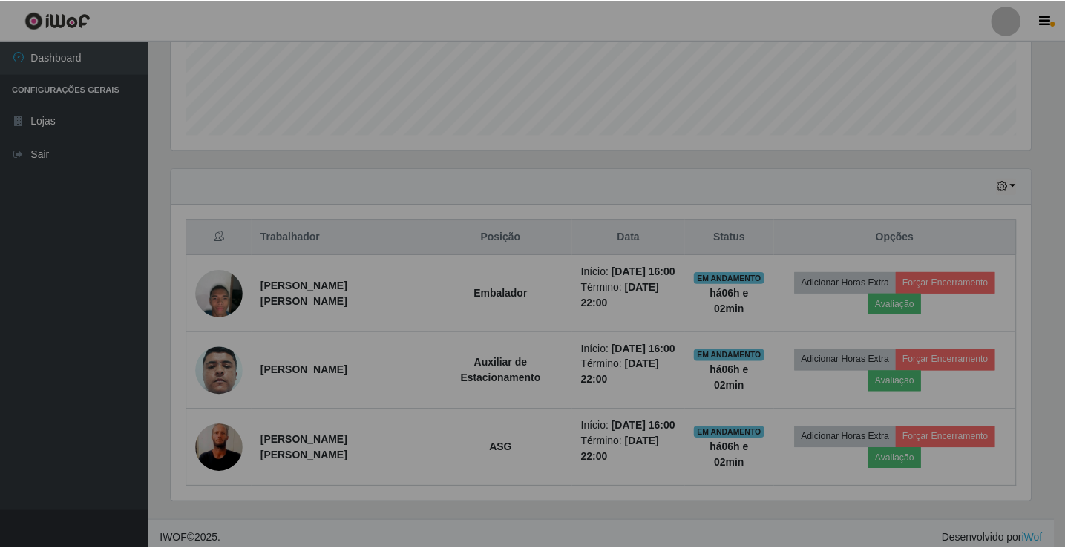
scroll to position [308, 870]
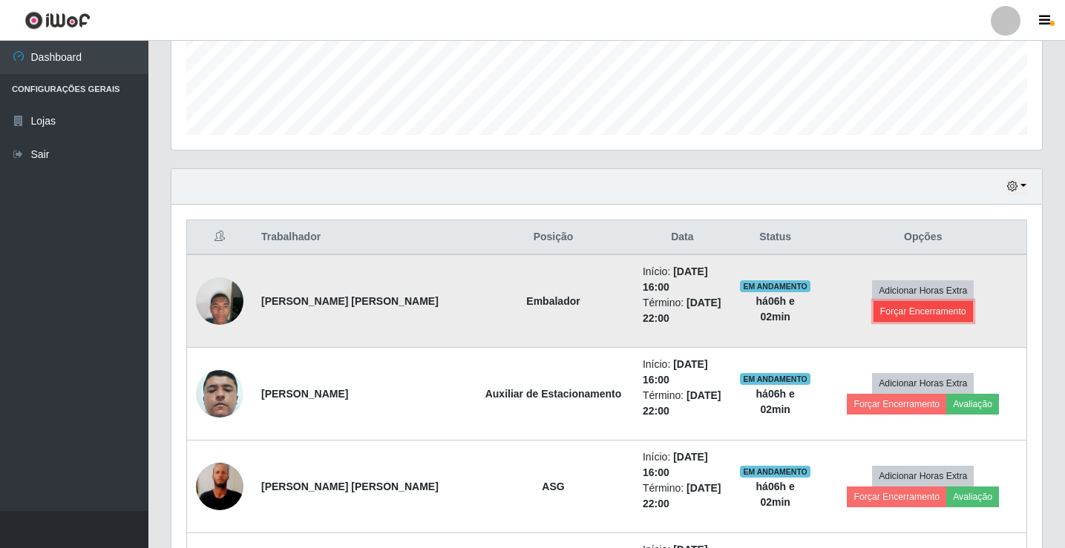
click at [973, 306] on button "Forçar Encerramento" at bounding box center [922, 311] width 99 height 21
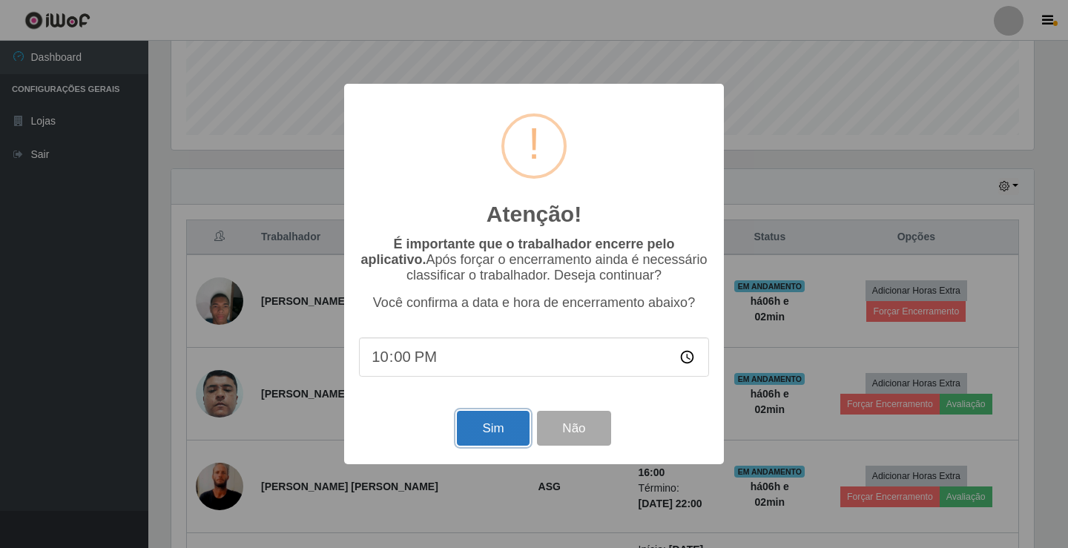
click at [519, 424] on button "Sim" at bounding box center [493, 428] width 72 height 35
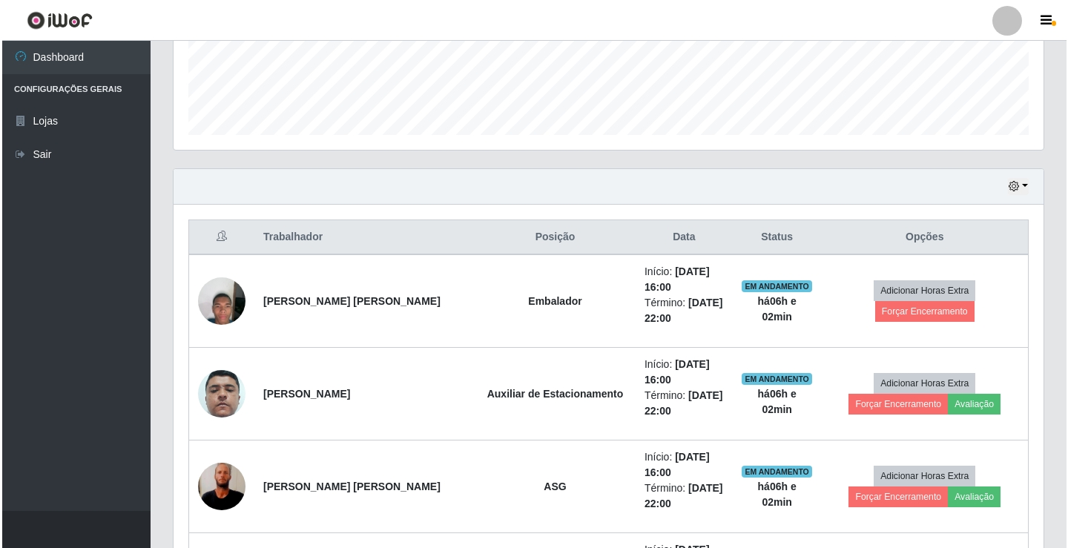
scroll to position [0, 0]
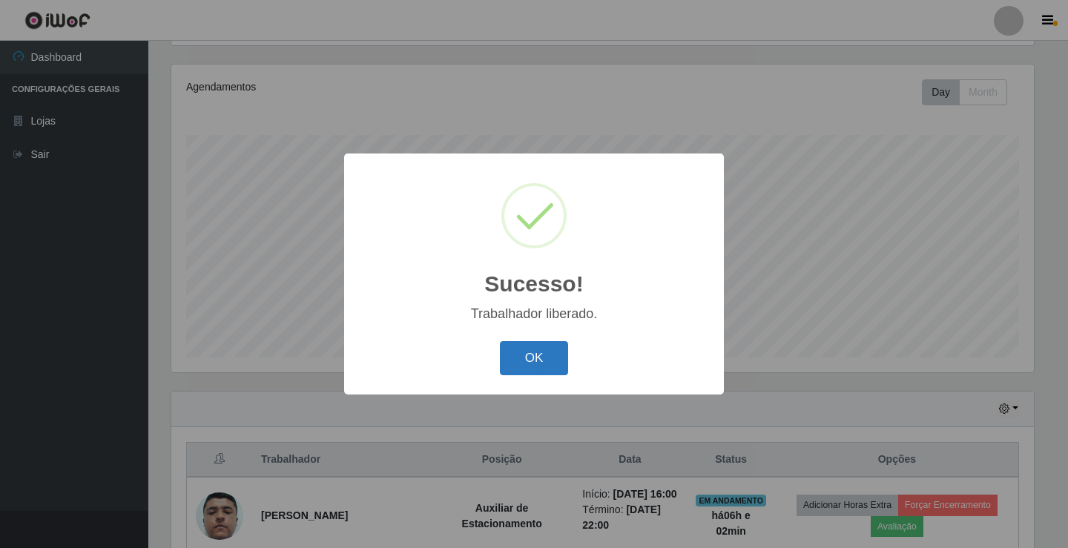
click at [550, 362] on button "OK" at bounding box center [534, 358] width 69 height 35
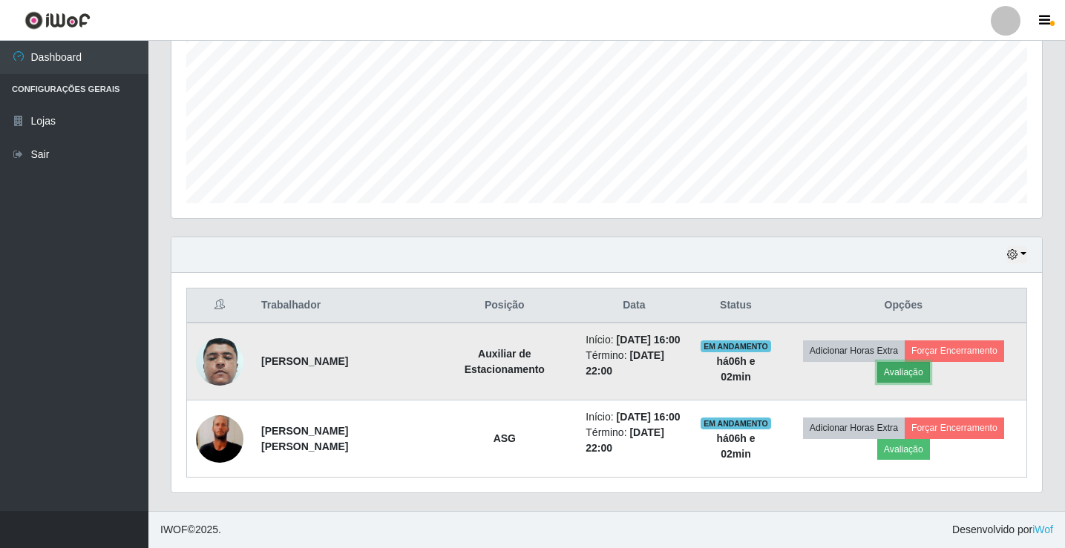
click at [918, 374] on button "Avaliação" at bounding box center [903, 372] width 53 height 21
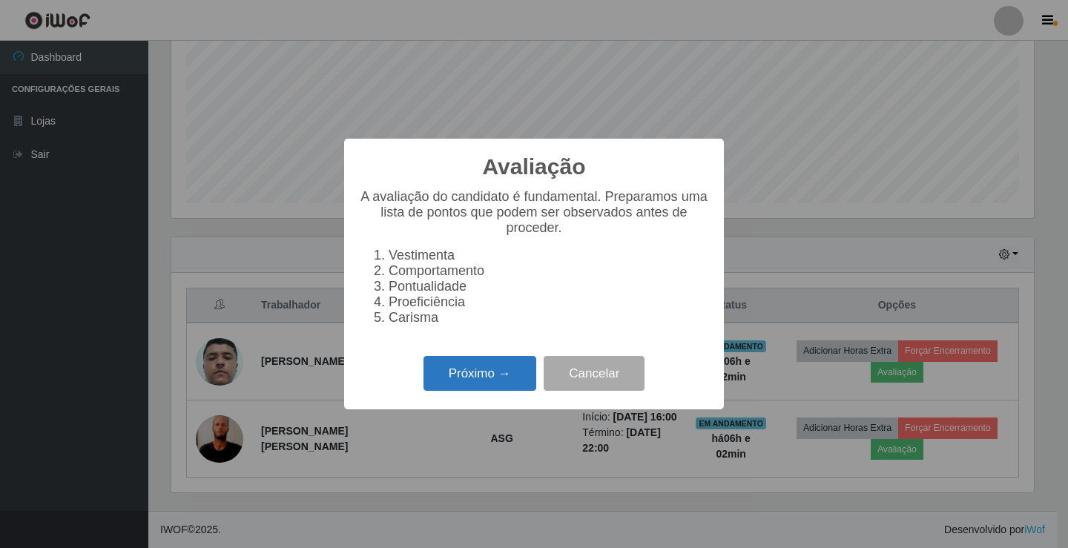
click at [496, 384] on button "Próximo →" at bounding box center [480, 373] width 113 height 35
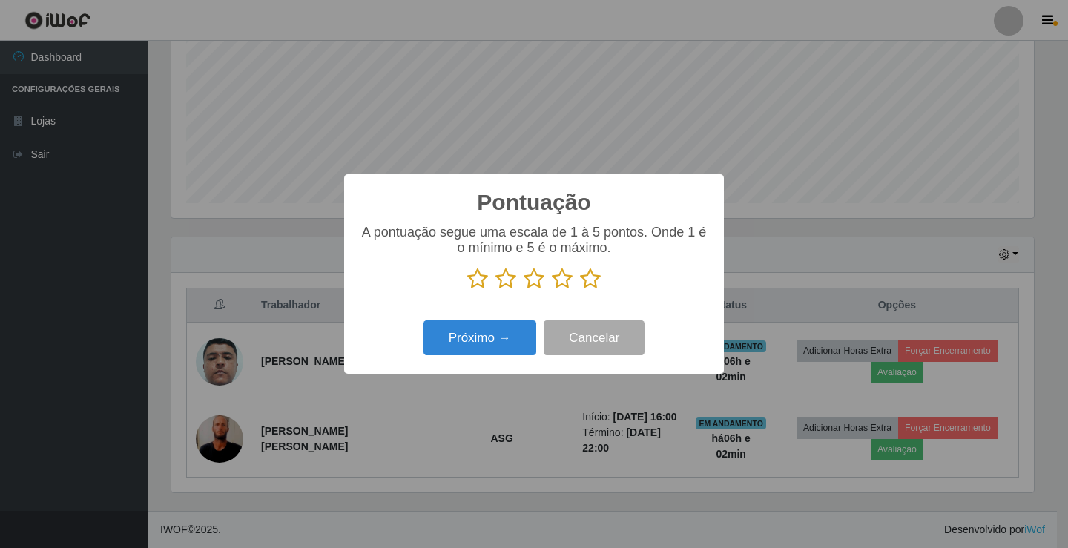
click at [582, 279] on icon at bounding box center [590, 279] width 21 height 22
click at [580, 290] on input "radio" at bounding box center [580, 290] width 0 height 0
click at [511, 352] on button "Próximo →" at bounding box center [480, 337] width 113 height 35
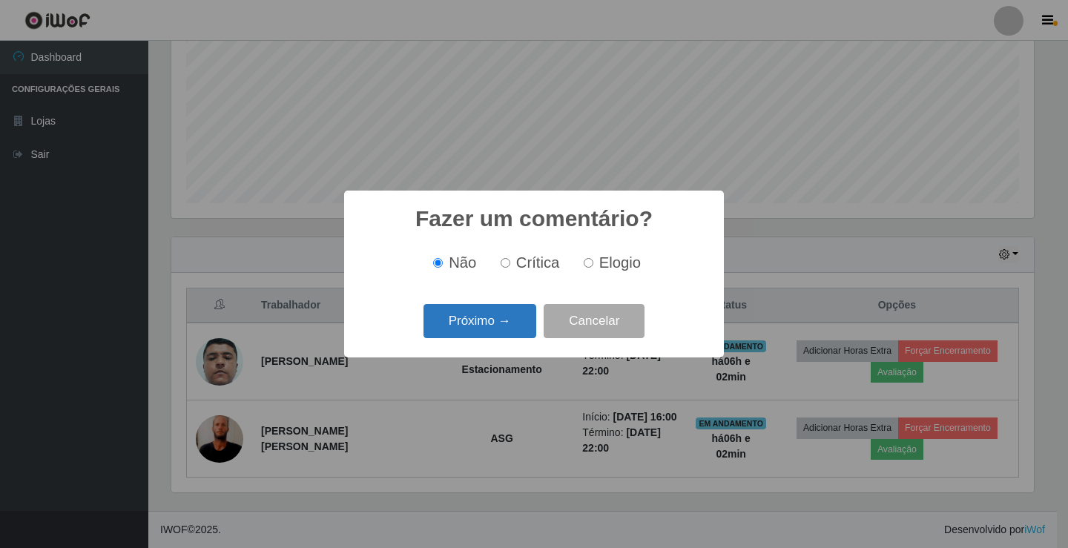
click at [513, 322] on button "Próximo →" at bounding box center [480, 321] width 113 height 35
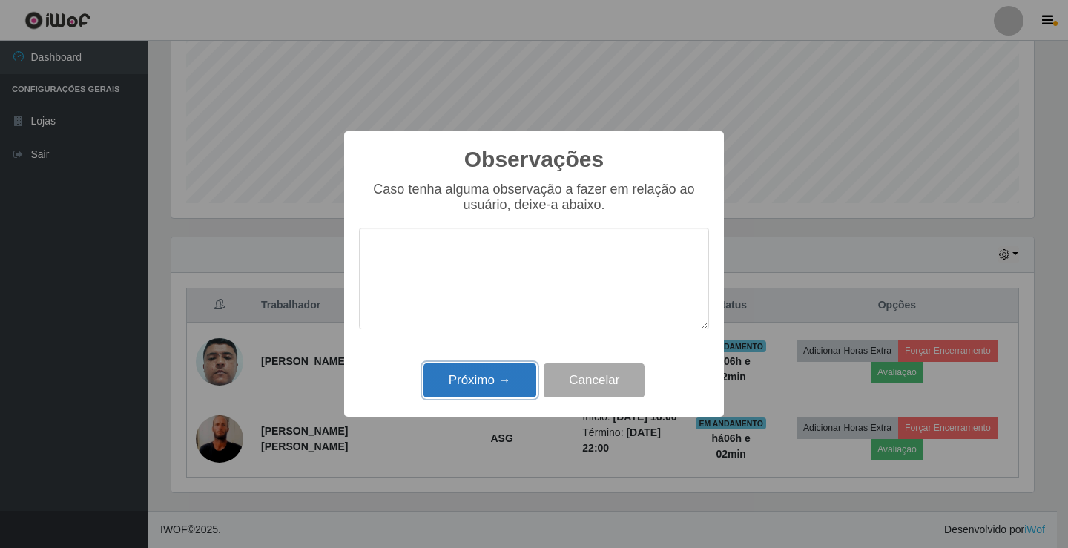
click at [503, 375] on button "Próximo →" at bounding box center [480, 381] width 113 height 35
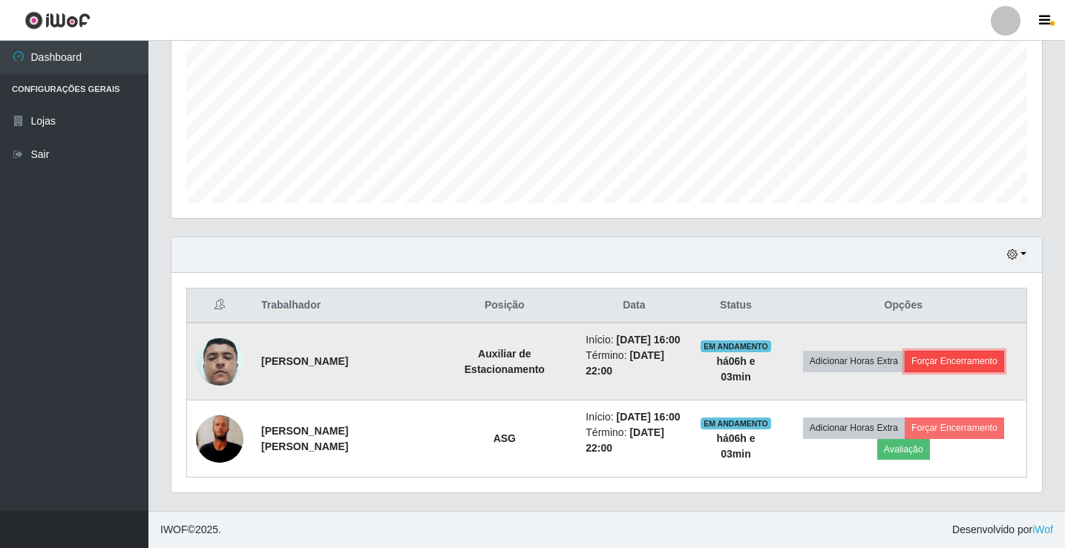
click at [952, 365] on button "Forçar Encerramento" at bounding box center [953, 361] width 99 height 21
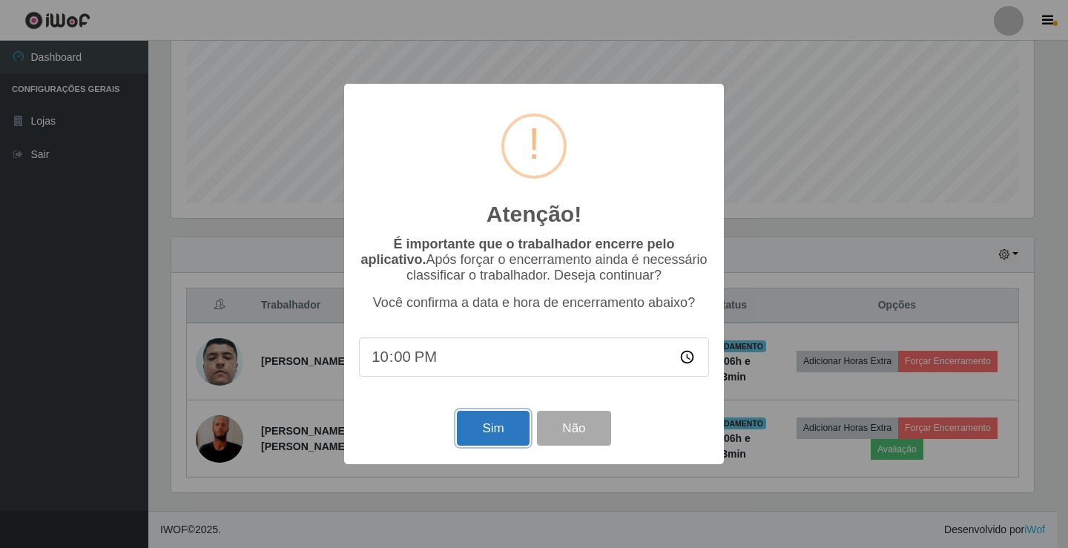
click at [517, 440] on button "Sim" at bounding box center [493, 428] width 72 height 35
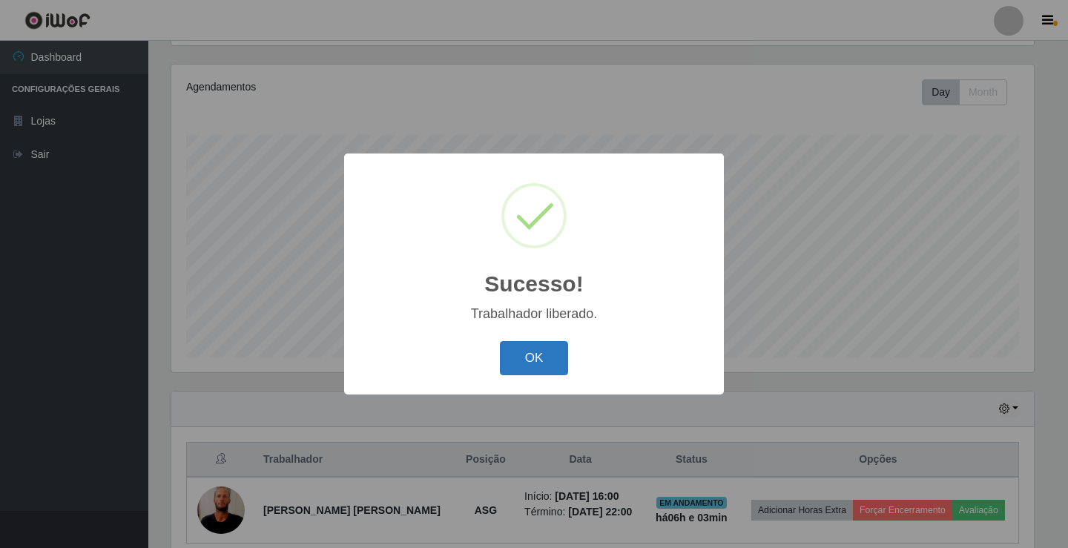
click at [537, 354] on button "OK" at bounding box center [534, 358] width 69 height 35
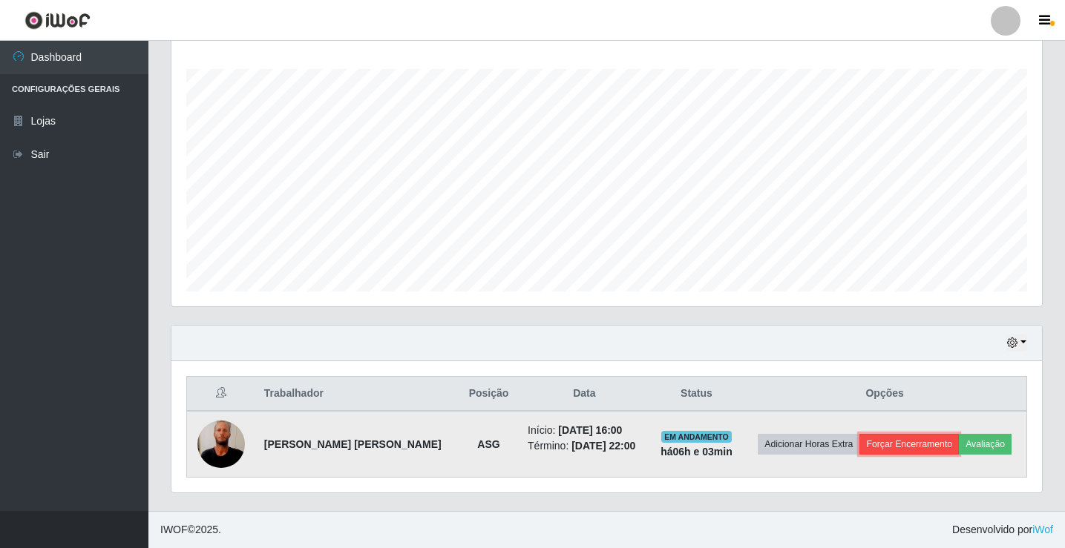
click at [893, 442] on button "Forçar Encerramento" at bounding box center [908, 444] width 99 height 21
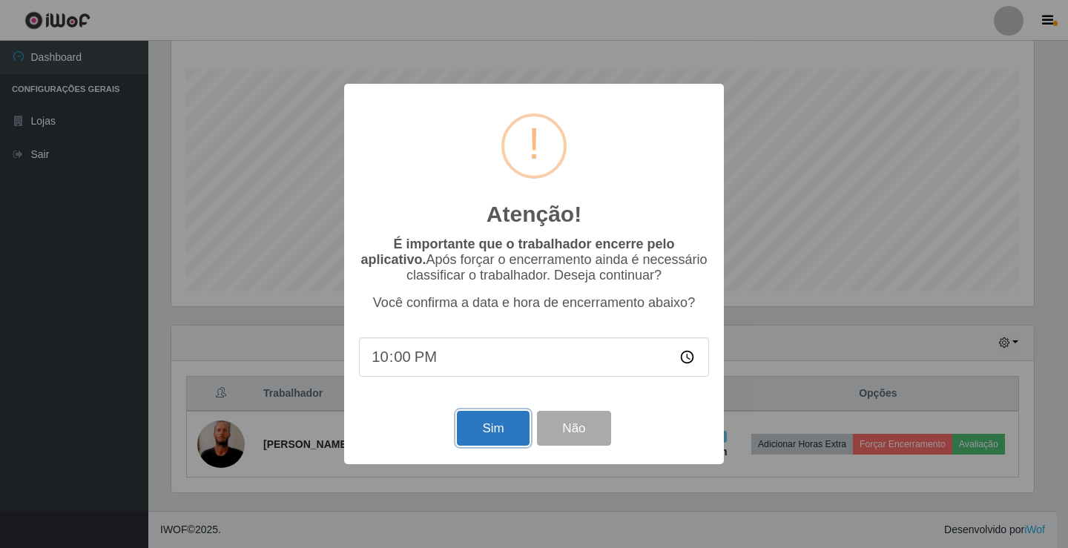
click at [479, 435] on button "Sim" at bounding box center [493, 428] width 72 height 35
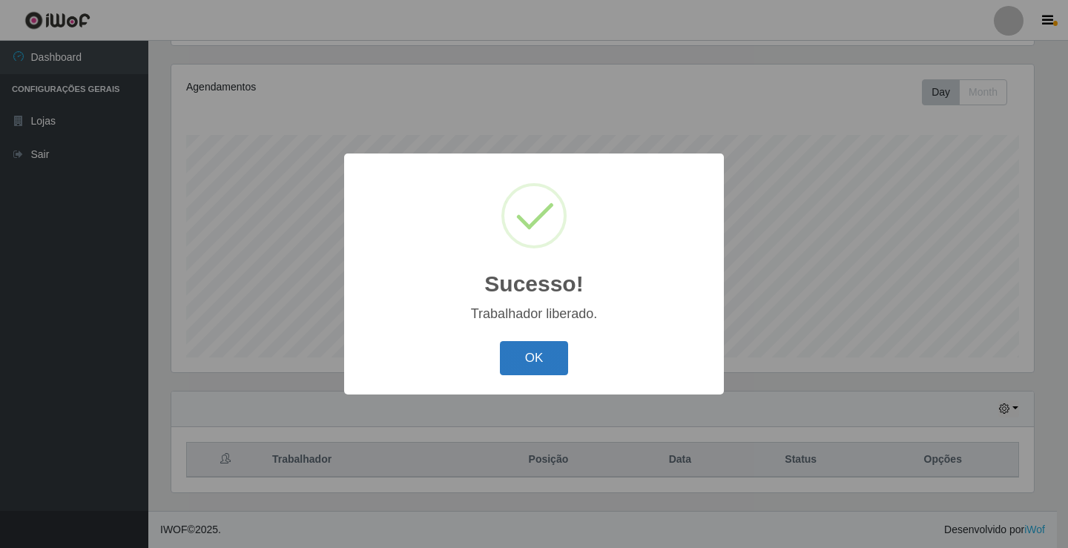
click at [545, 360] on button "OK" at bounding box center [534, 358] width 69 height 35
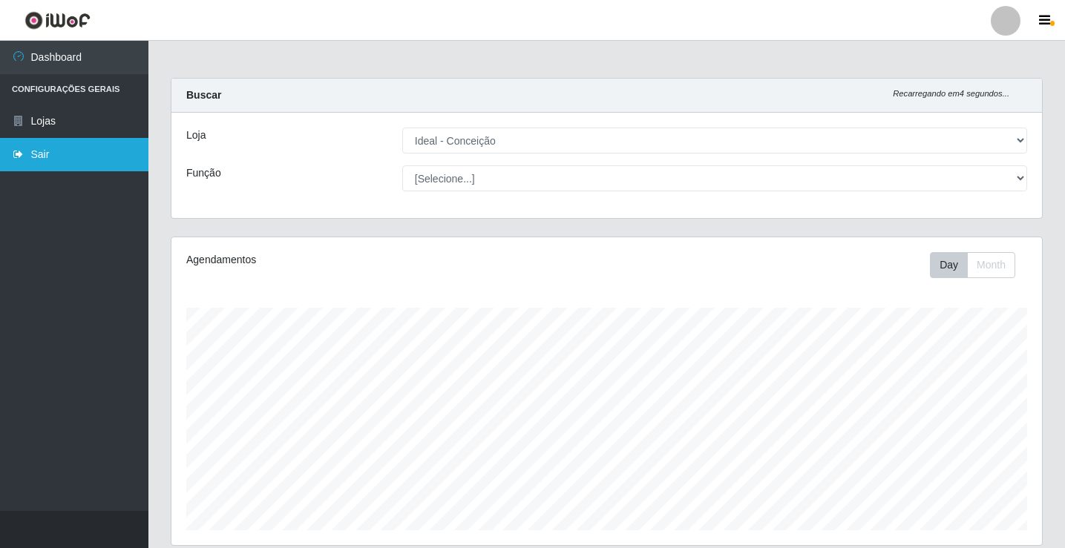
click at [65, 151] on link "Sair" at bounding box center [74, 154] width 148 height 33
